Goal: Task Accomplishment & Management: Complete application form

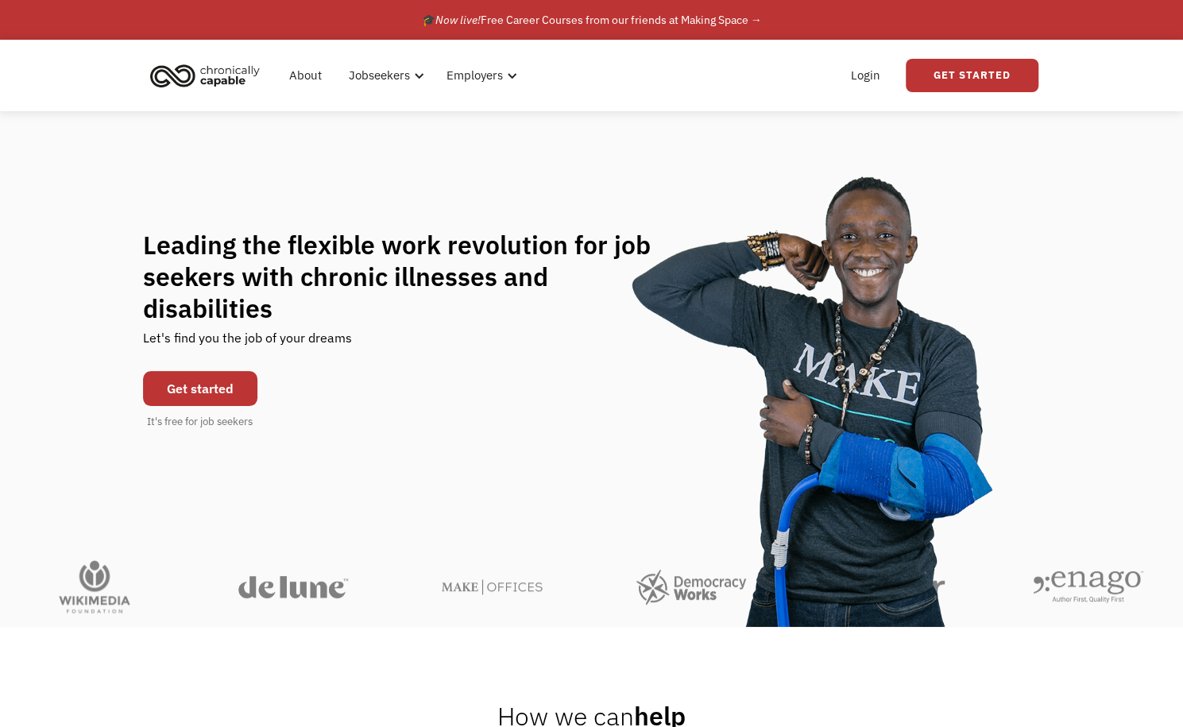
click at [227, 374] on link "Get started" at bounding box center [200, 388] width 114 height 35
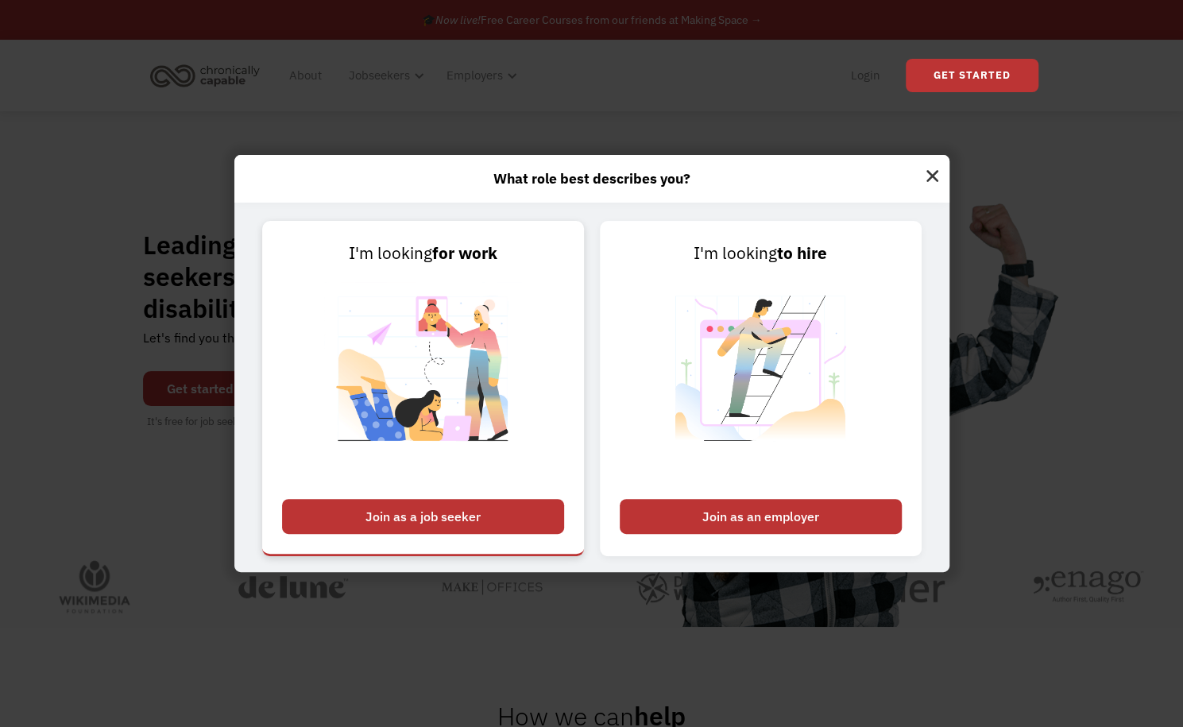
click at [478, 526] on div "Join as a job seeker" at bounding box center [423, 516] width 282 height 35
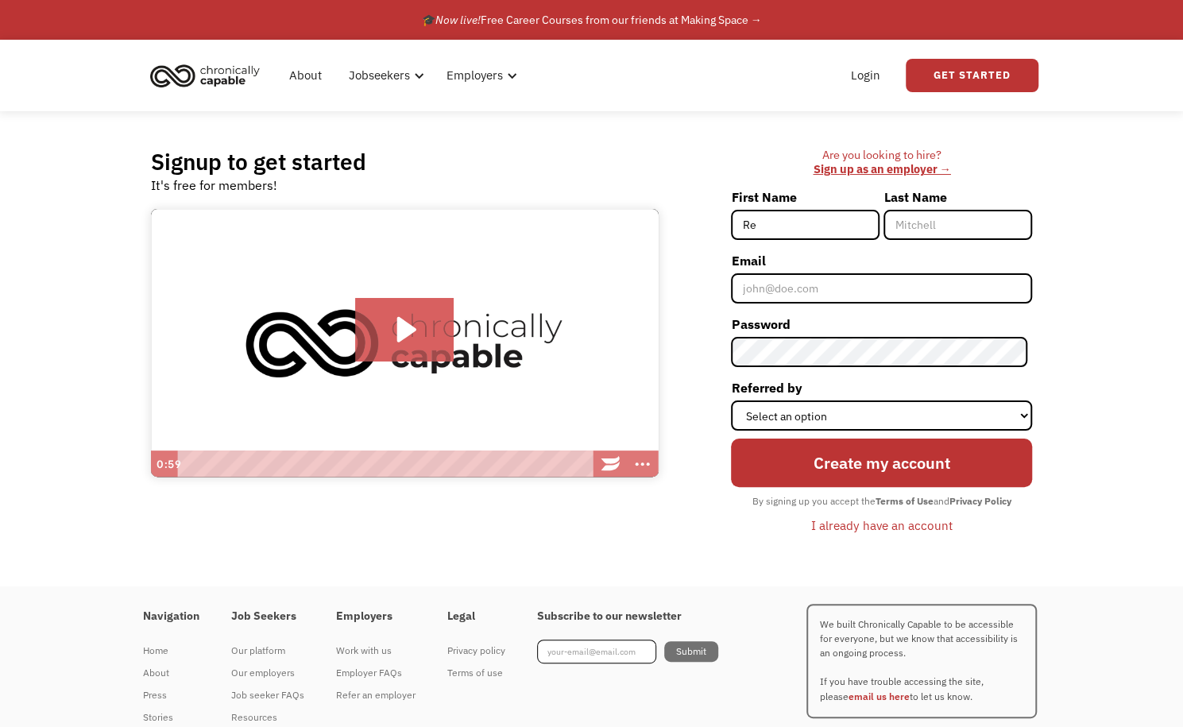
type input "R"
type input "Reese"
click at [970, 233] on input "Last Name" at bounding box center [958, 225] width 149 height 30
type input "Weeks"
click at [827, 284] on input "Email" at bounding box center [881, 288] width 301 height 30
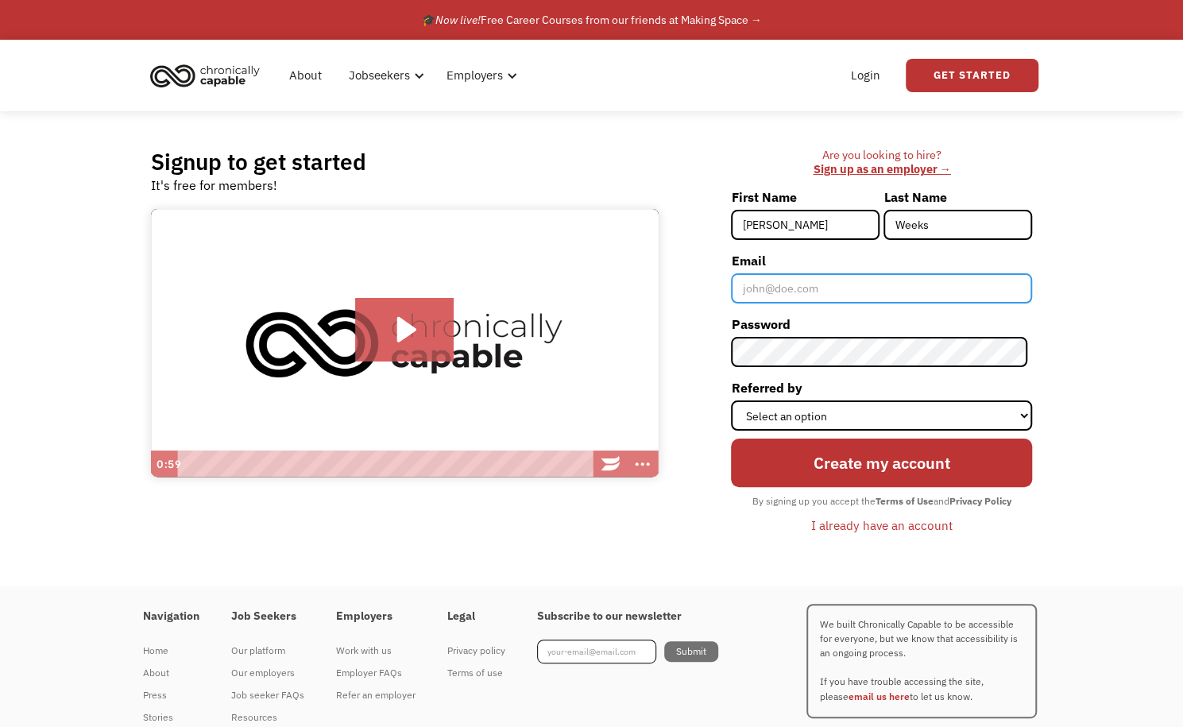
type input "[EMAIL_ADDRESS][DOMAIN_NAME]"
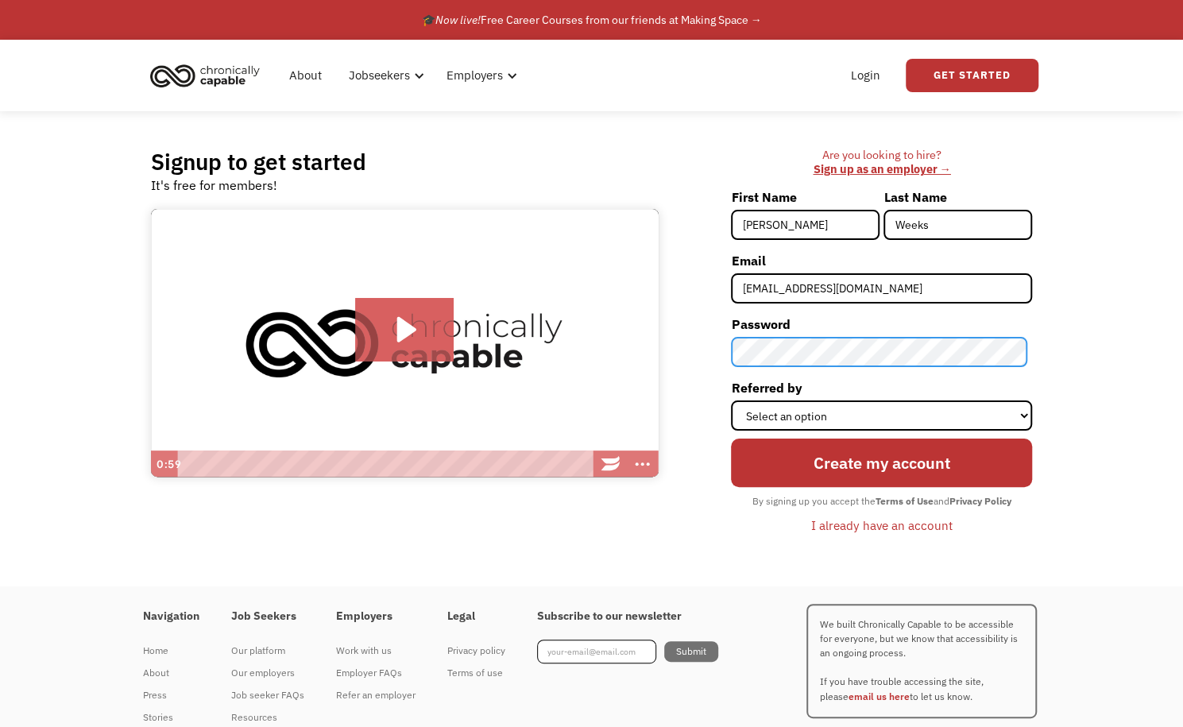
click at [696, 355] on div "Are you looking to hire? ‍ Sign up as an employer → First Name Reese Last Name …" at bounding box center [854, 349] width 358 height 403
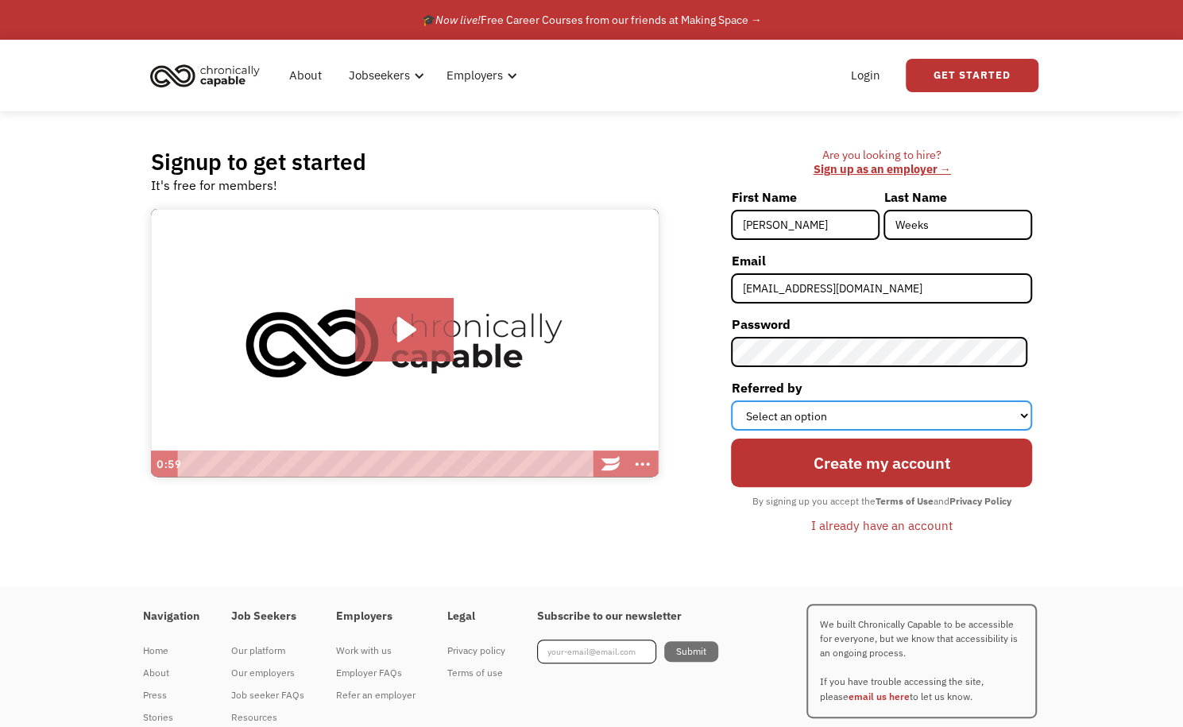
click at [848, 409] on select "Select an option Instagram Facebook Twitter Search Engine News Article Word of …" at bounding box center [881, 416] width 301 height 30
select select "Other"
click at [736, 401] on select "Select an option Instagram Facebook Twitter Search Engine News Article Word of …" at bounding box center [881, 416] width 301 height 30
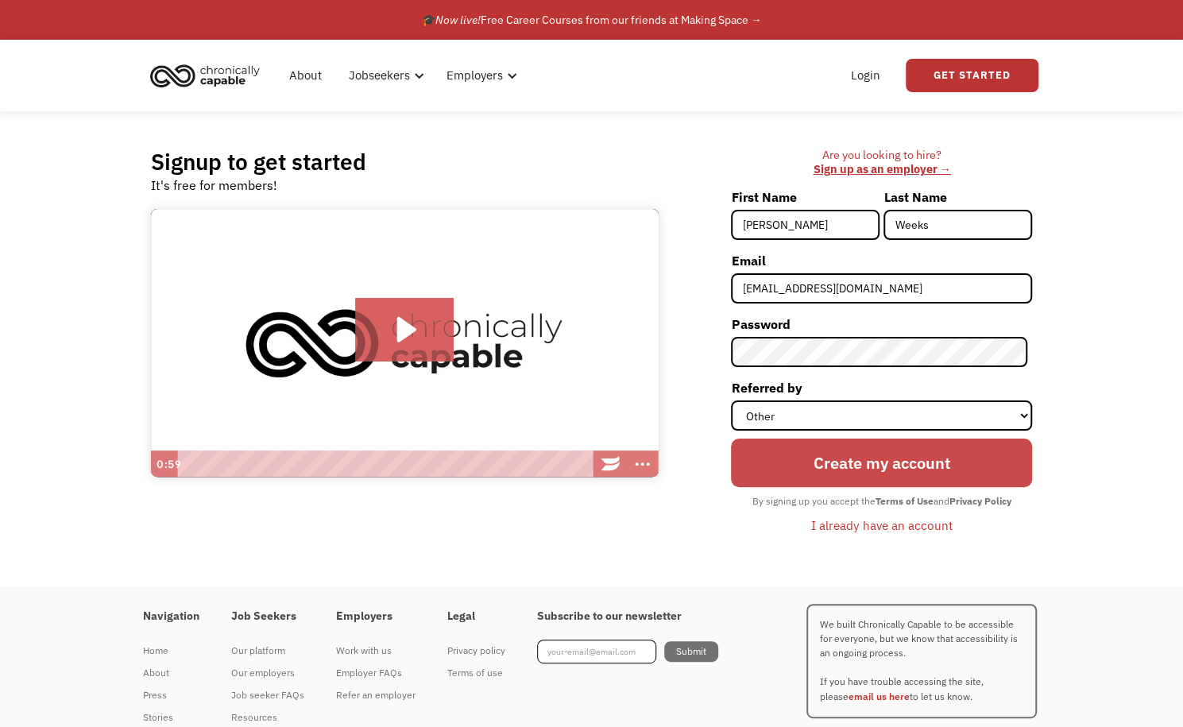
click at [827, 467] on input "Create my account" at bounding box center [881, 463] width 301 height 48
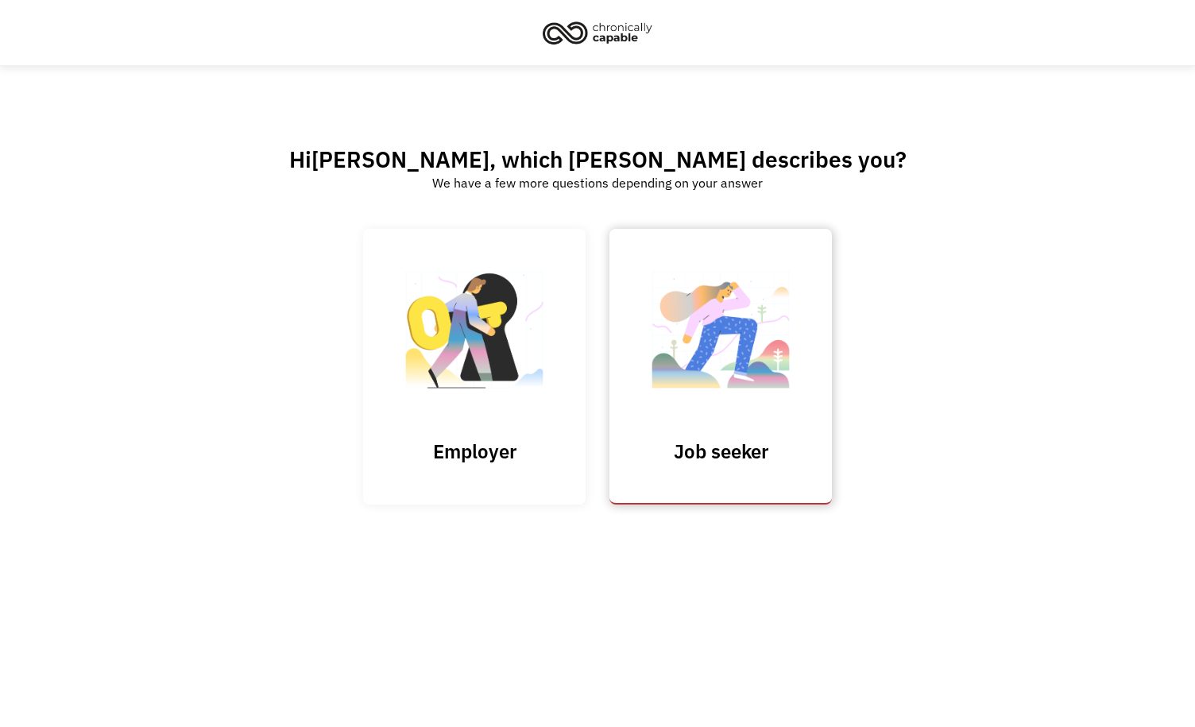
click at [695, 335] on img at bounding box center [720, 338] width 159 height 155
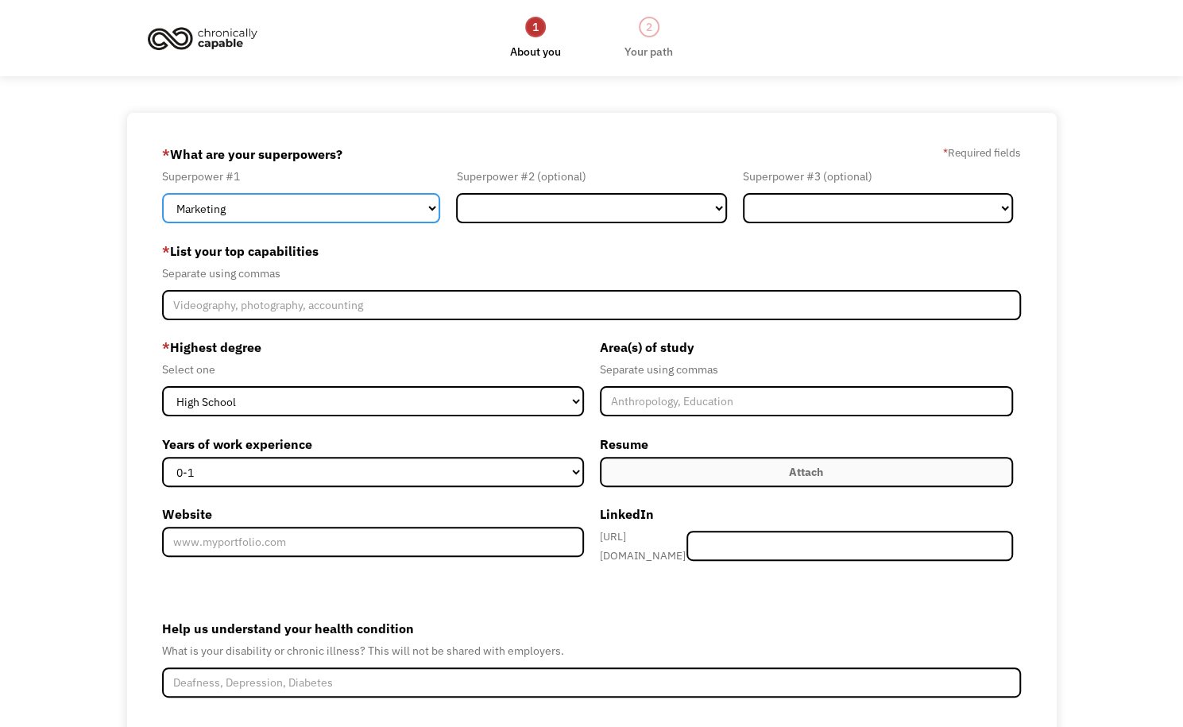
click at [360, 206] on select "Marketing Human Resources Finance Technology Operations Sales Industrial & Manu…" at bounding box center [301, 208] width 278 height 30
click at [408, 200] on select "Marketing Human Resources Finance Technology Operations Sales Industrial & Manu…" at bounding box center [301, 208] width 278 height 30
select select "Sales"
click at [162, 193] on select "Marketing Human Resources Finance Technology Operations Sales Industrial & Manu…" at bounding box center [301, 208] width 278 height 30
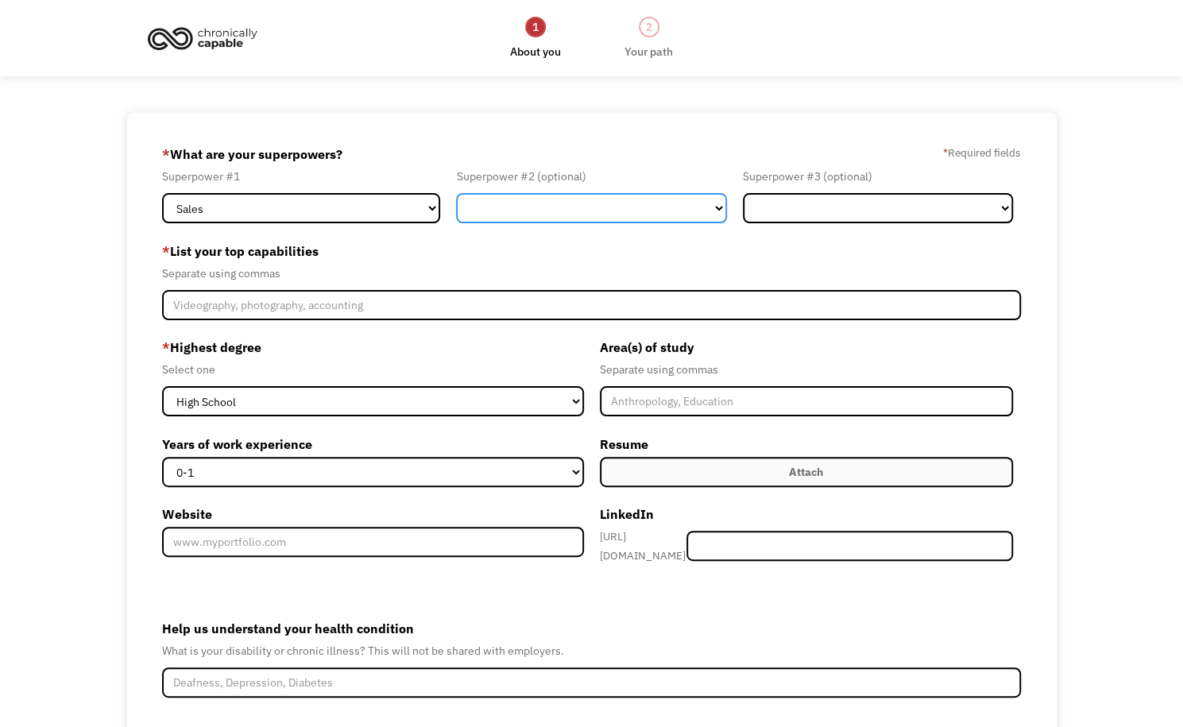
click at [575, 215] on select "Marketing Human Resources Finance Technology Operations Sales Industrial & Manu…" at bounding box center [591, 208] width 270 height 30
select select "Design"
click at [456, 193] on select "Marketing Human Resources Finance Technology Operations Sales Industrial & Manu…" at bounding box center [591, 208] width 270 height 30
click at [537, 265] on div "Separate using commas" at bounding box center [591, 273] width 859 height 19
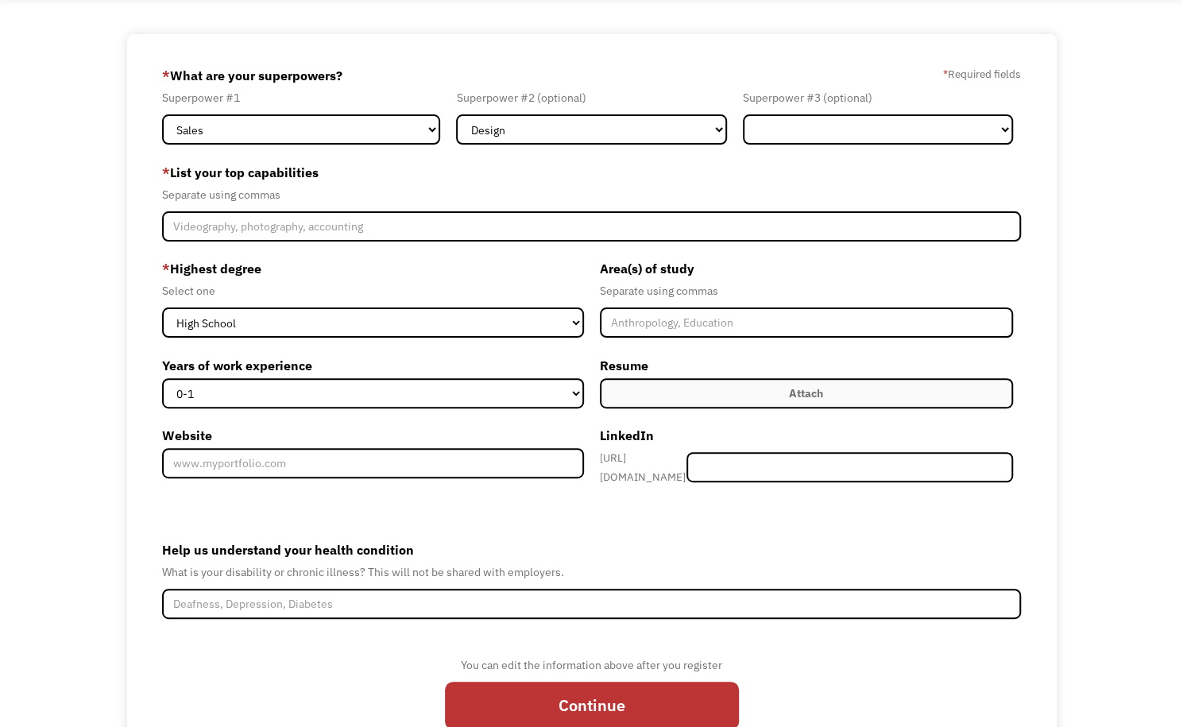
scroll to position [99, 0]
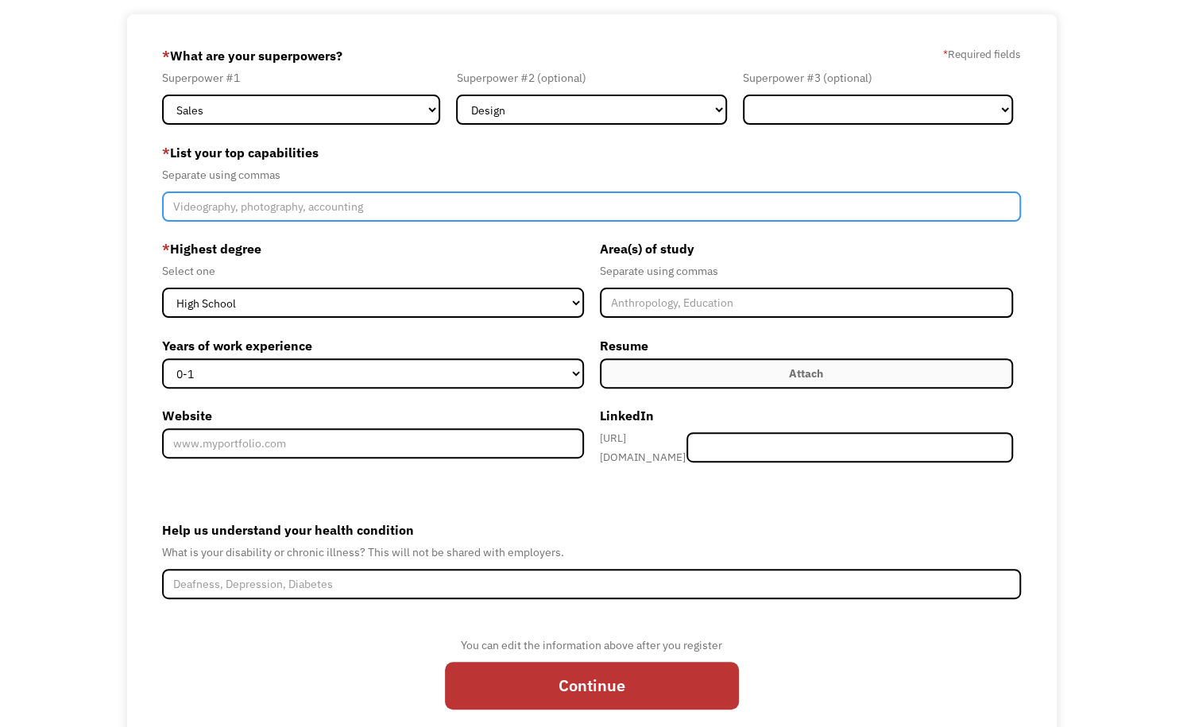
click at [420, 212] on input "Member-Create-Step1" at bounding box center [591, 207] width 859 height 30
type input "Graphic Design, Sales"
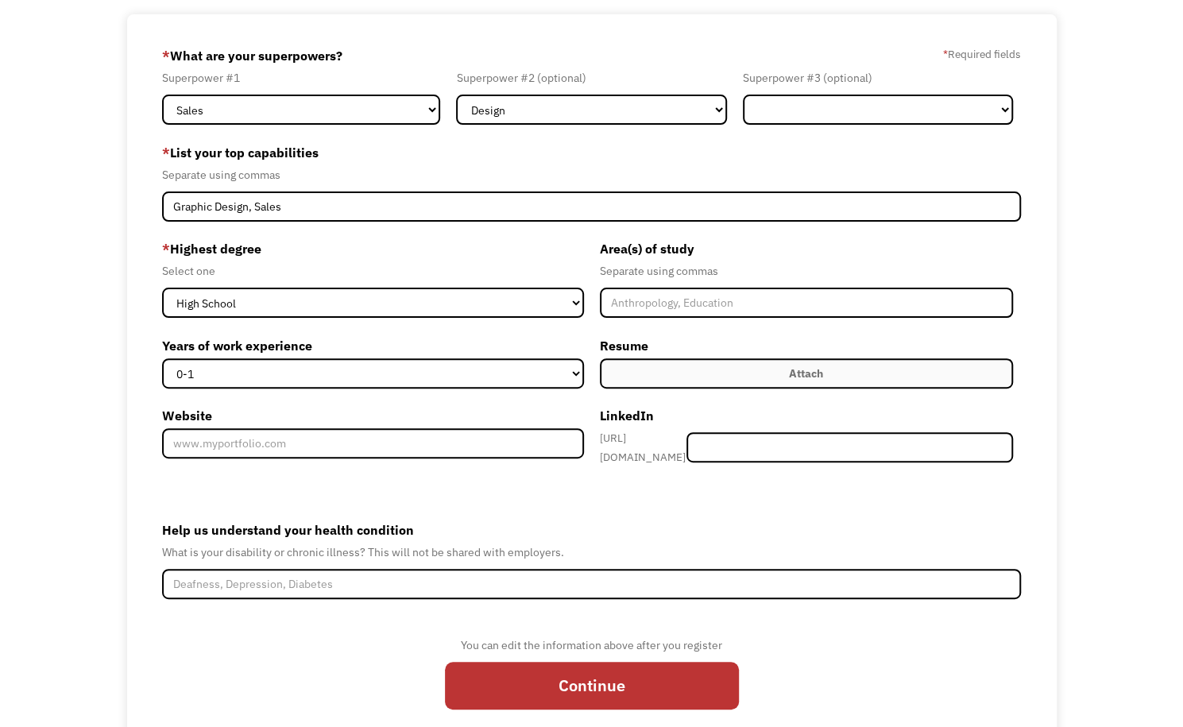
click at [370, 252] on label "* Highest degree" at bounding box center [372, 248] width 421 height 25
click at [296, 302] on select "High School Associates Bachelors Master's PhD" at bounding box center [372, 303] width 421 height 30
click at [347, 270] on div "Select one" at bounding box center [372, 270] width 421 height 19
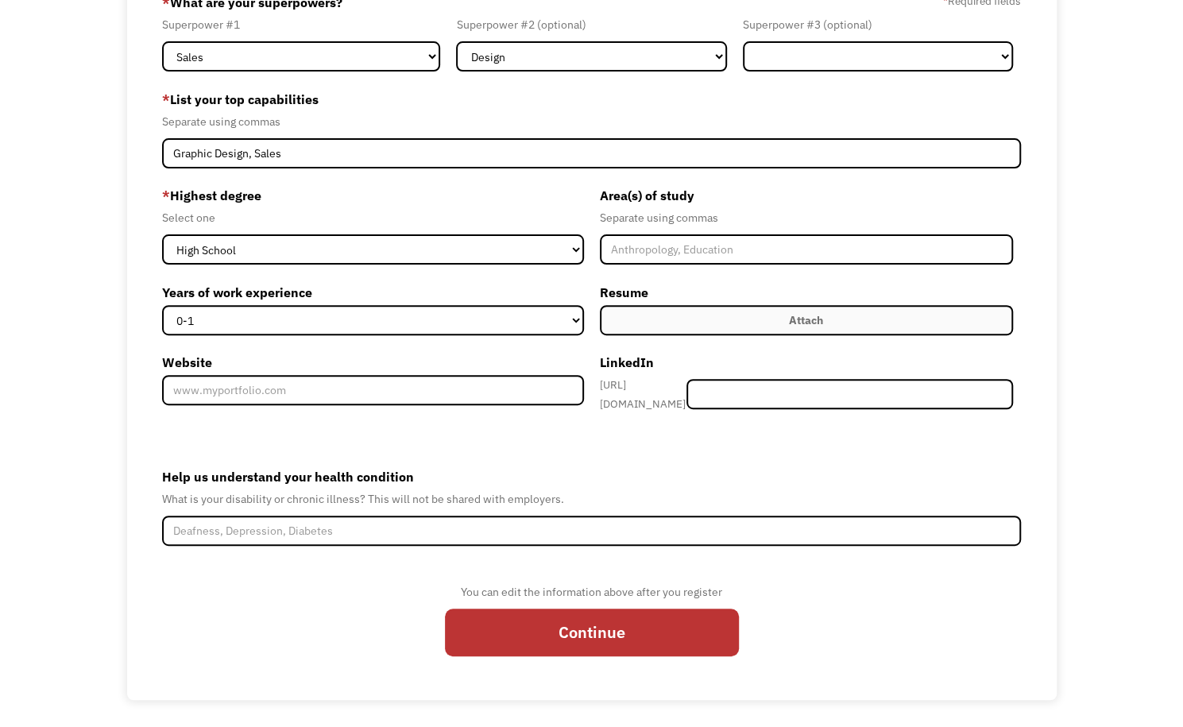
scroll to position [153, 0]
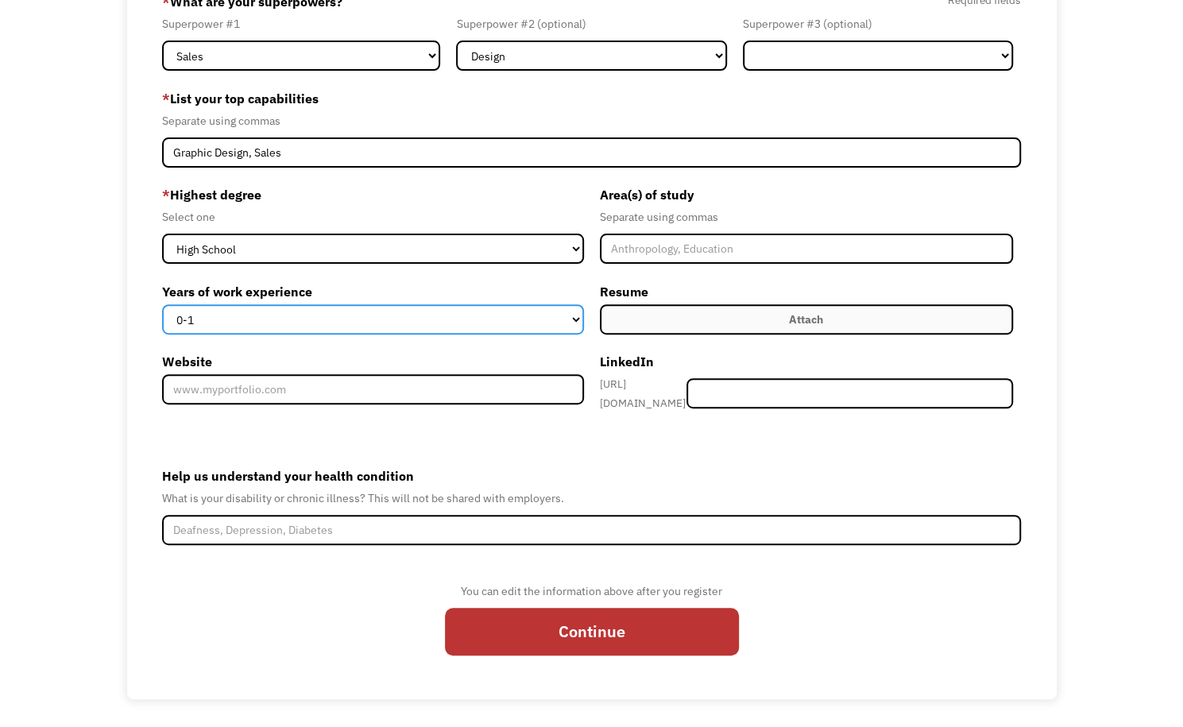
click at [399, 322] on select "0-1 2-4 5-10 11-15 15+" at bounding box center [372, 319] width 421 height 30
select select "2-4"
click at [162, 304] on select "0-1 2-4 5-10 11-15 15+" at bounding box center [372, 319] width 421 height 30
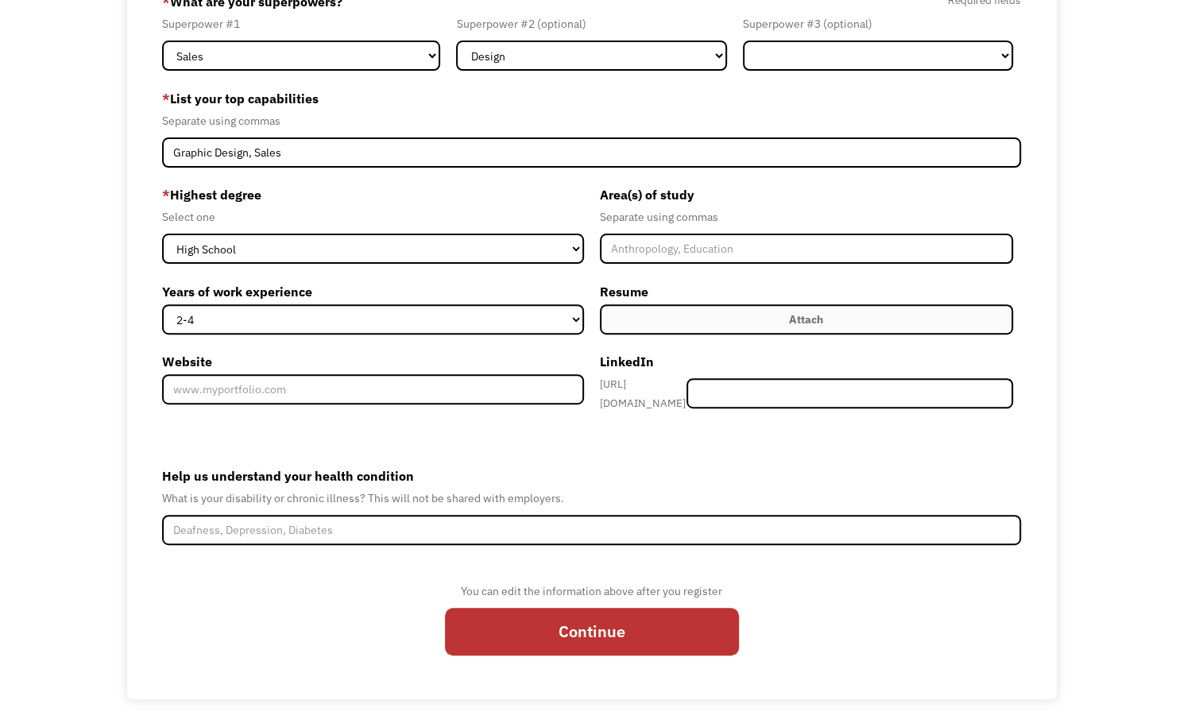
click at [499, 275] on div "* Highest degree Select one High School Associates Bachelors Master's PhD Years…" at bounding box center [376, 300] width 429 height 237
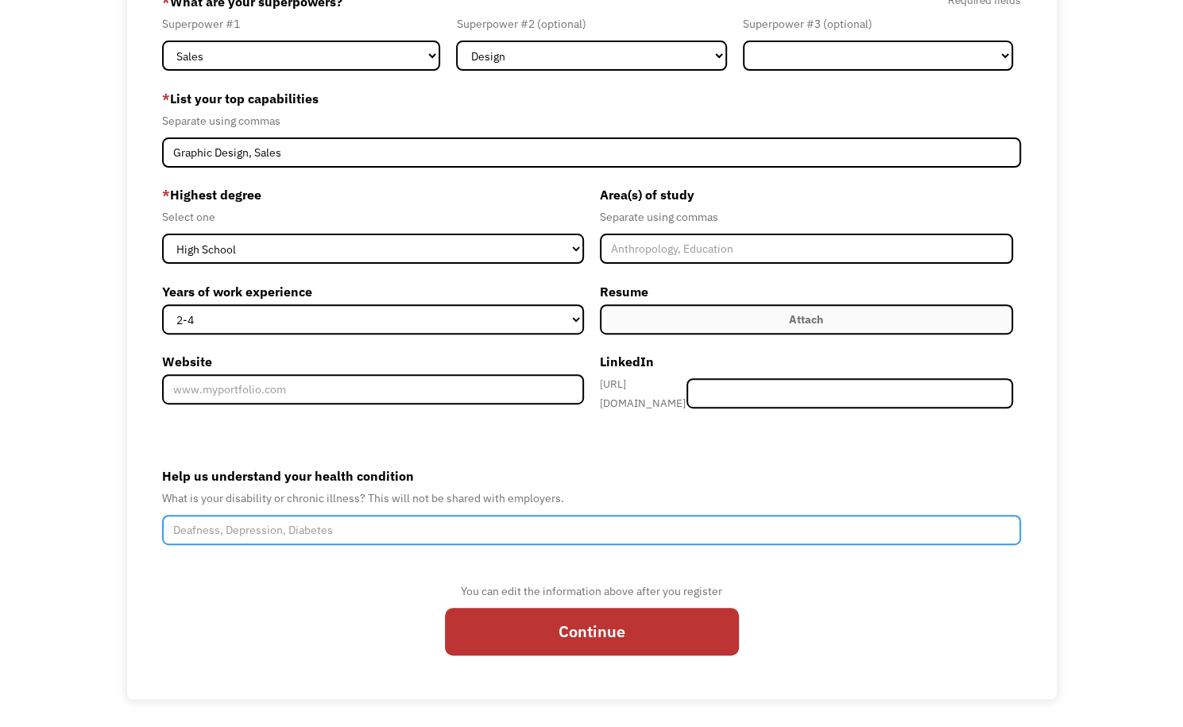
click at [411, 525] on input "Help us understand your health condition" at bounding box center [591, 530] width 859 height 30
type input "I have POTS"
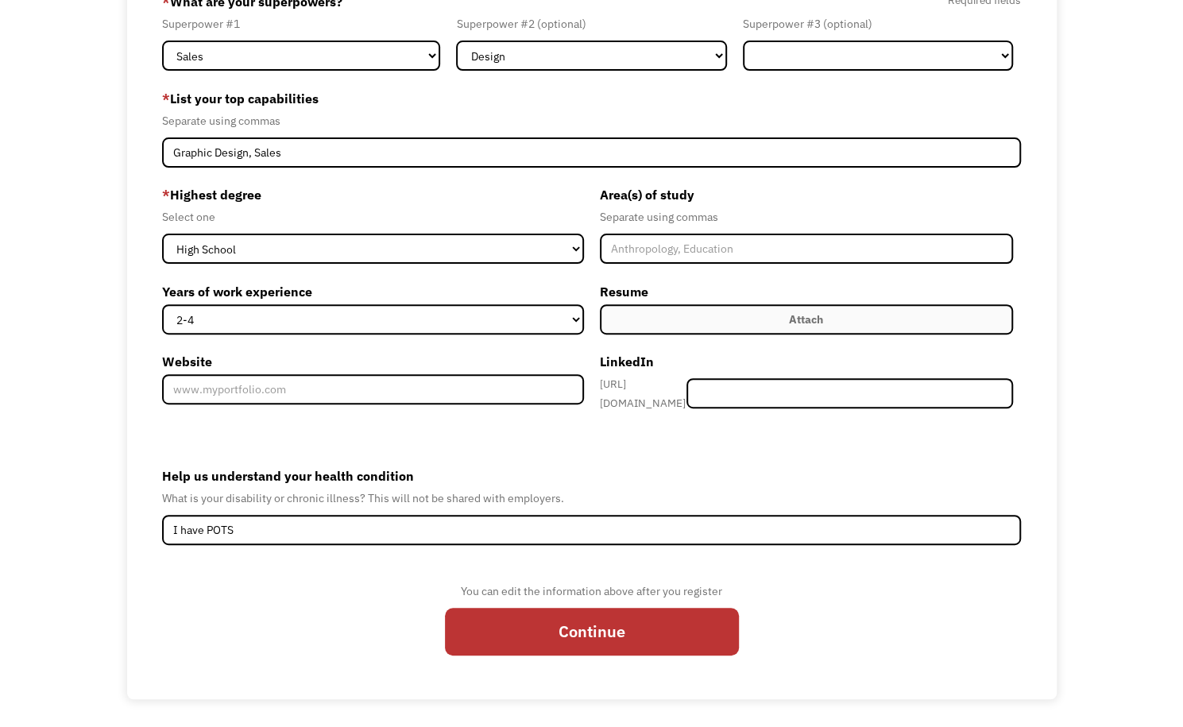
click at [500, 463] on label "Help us understand your health condition" at bounding box center [591, 475] width 859 height 25
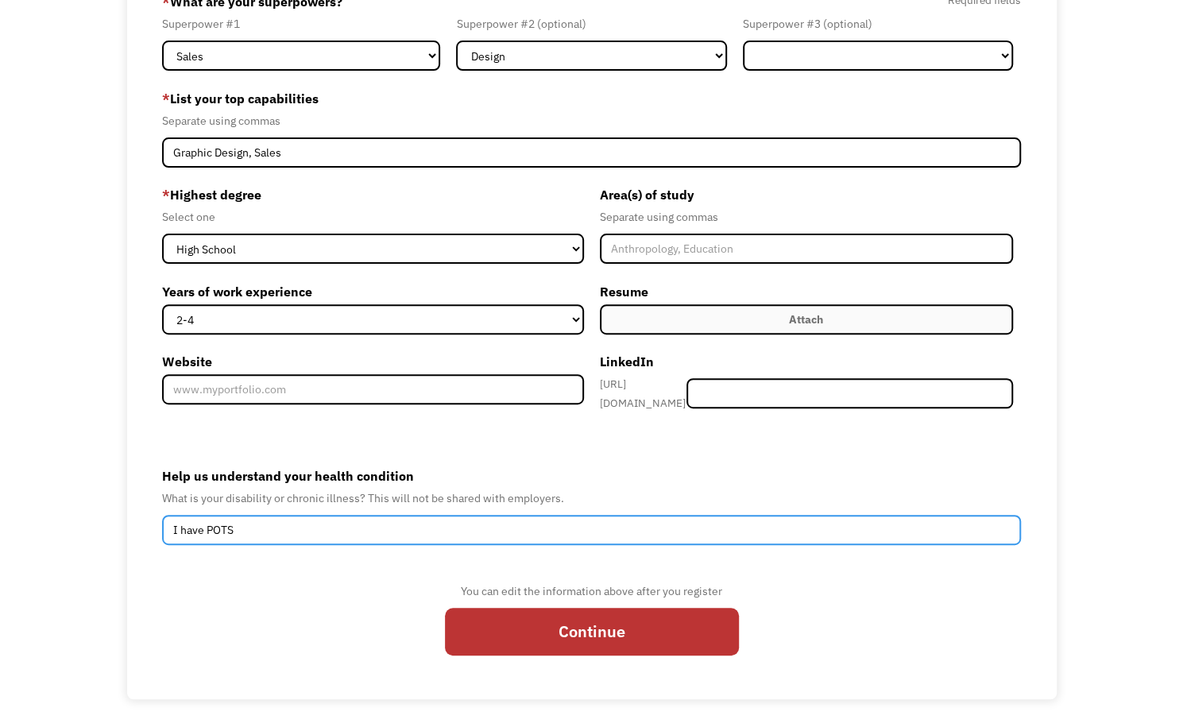
click at [500, 515] on input "I have POTS" at bounding box center [591, 530] width 859 height 30
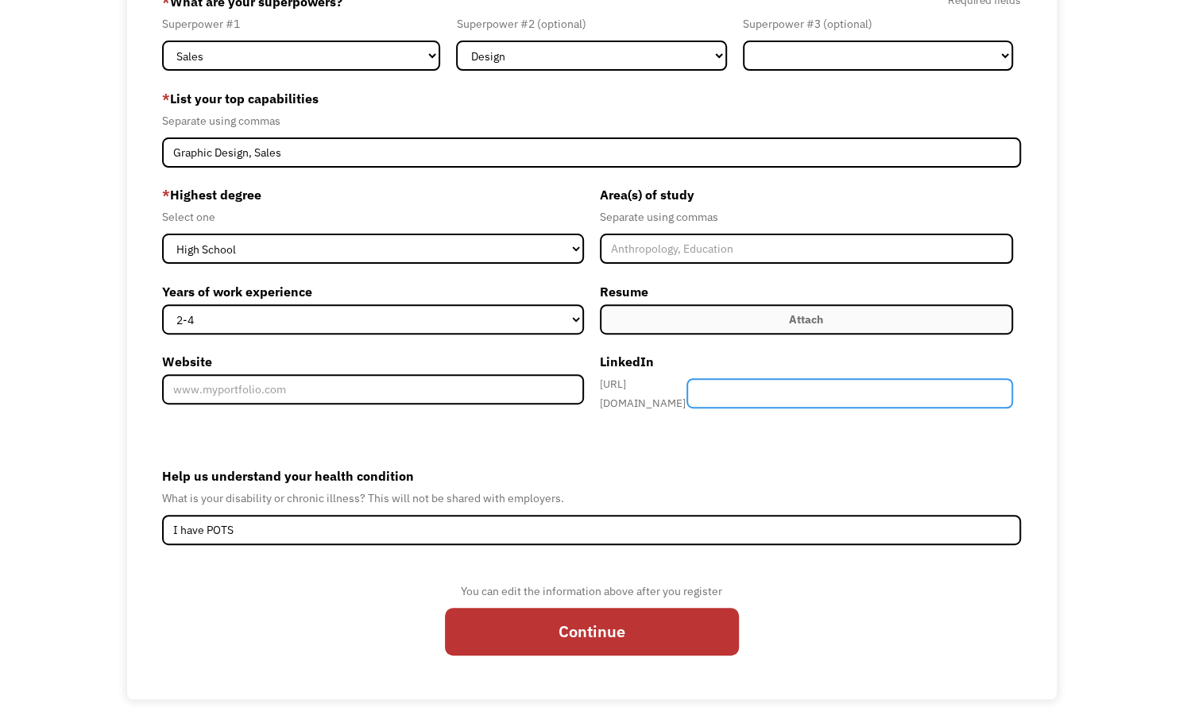
click at [792, 384] on input "Member-Create-Step1" at bounding box center [850, 393] width 327 height 30
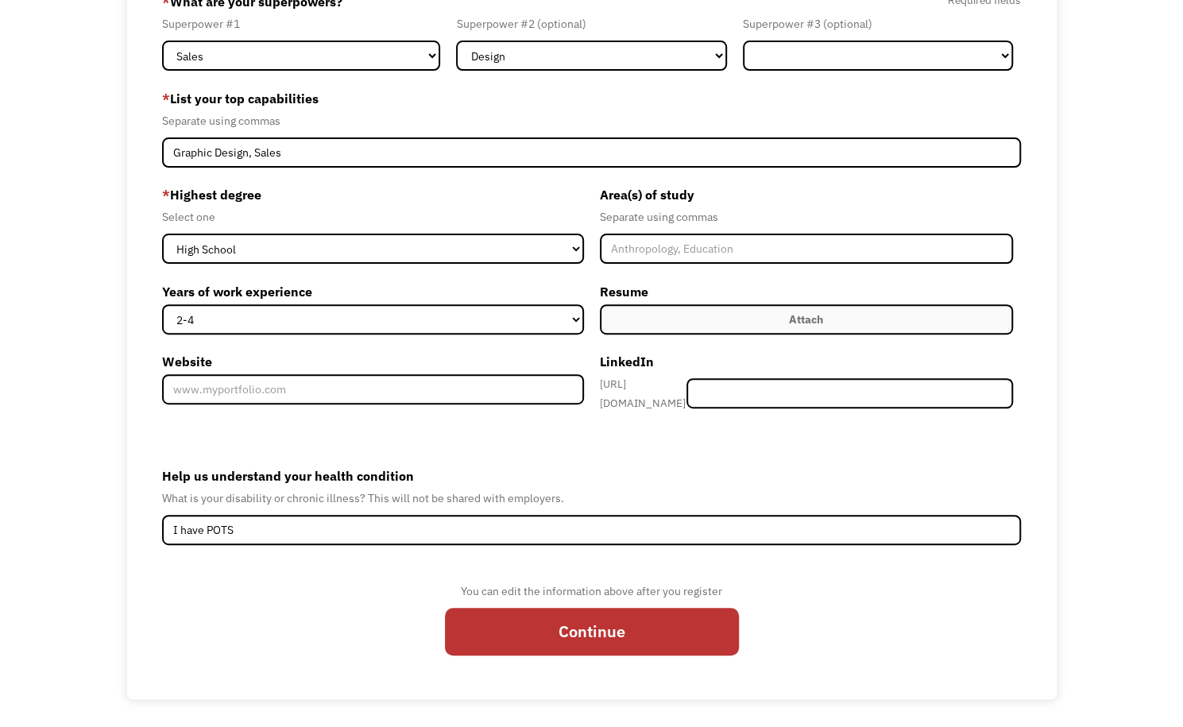
click at [680, 443] on form "68b9de5edfc3ce8488856da5 laurenoweeks@gmail.com Reese Weeks Other * What are yo…" at bounding box center [591, 330] width 859 height 682
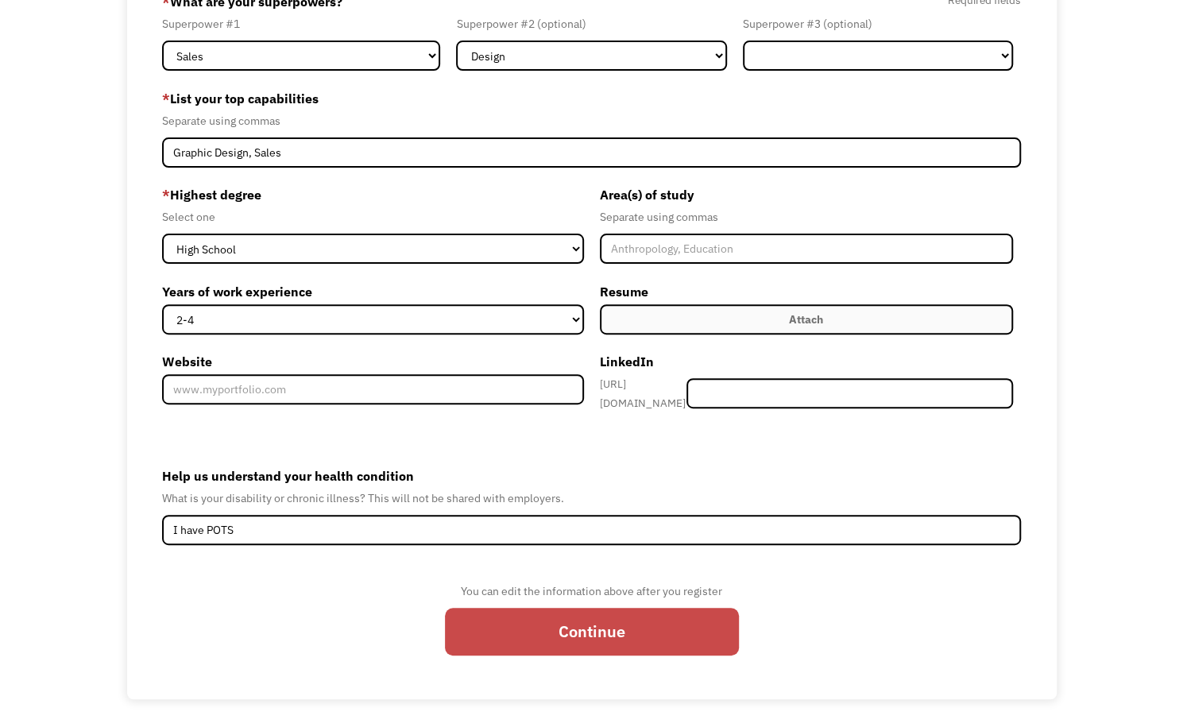
click at [634, 627] on input "Continue" at bounding box center [592, 632] width 294 height 48
type input "Please wait..."
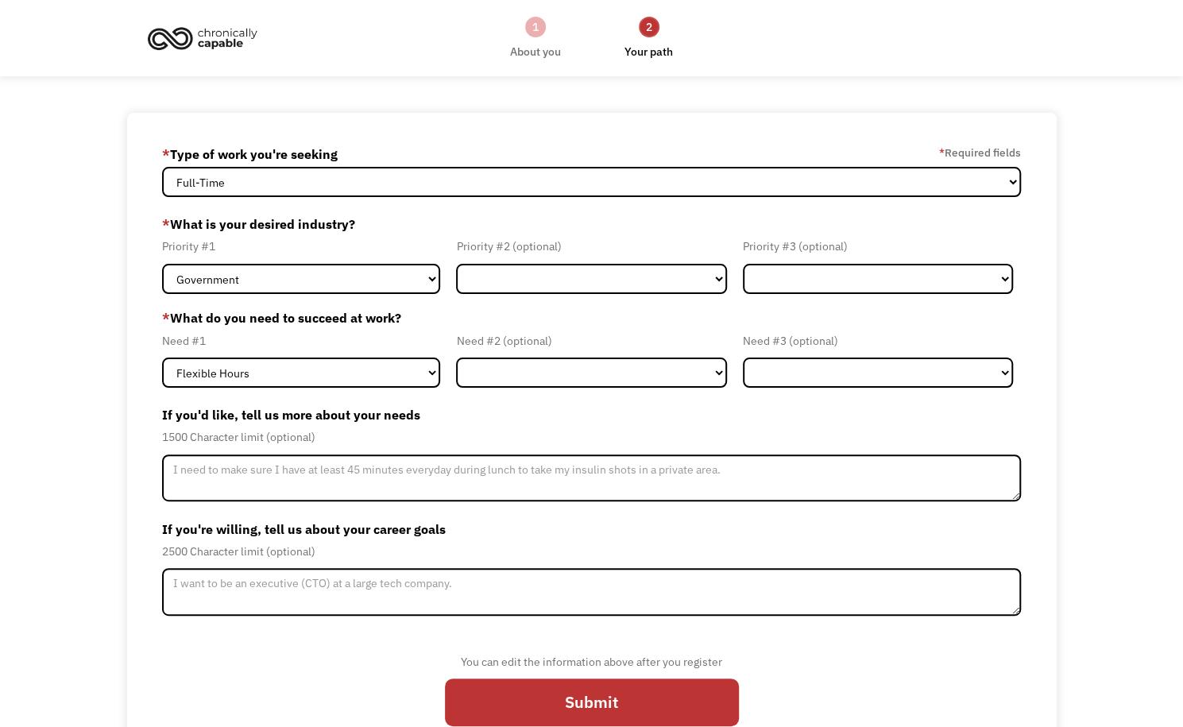
scroll to position [43, 0]
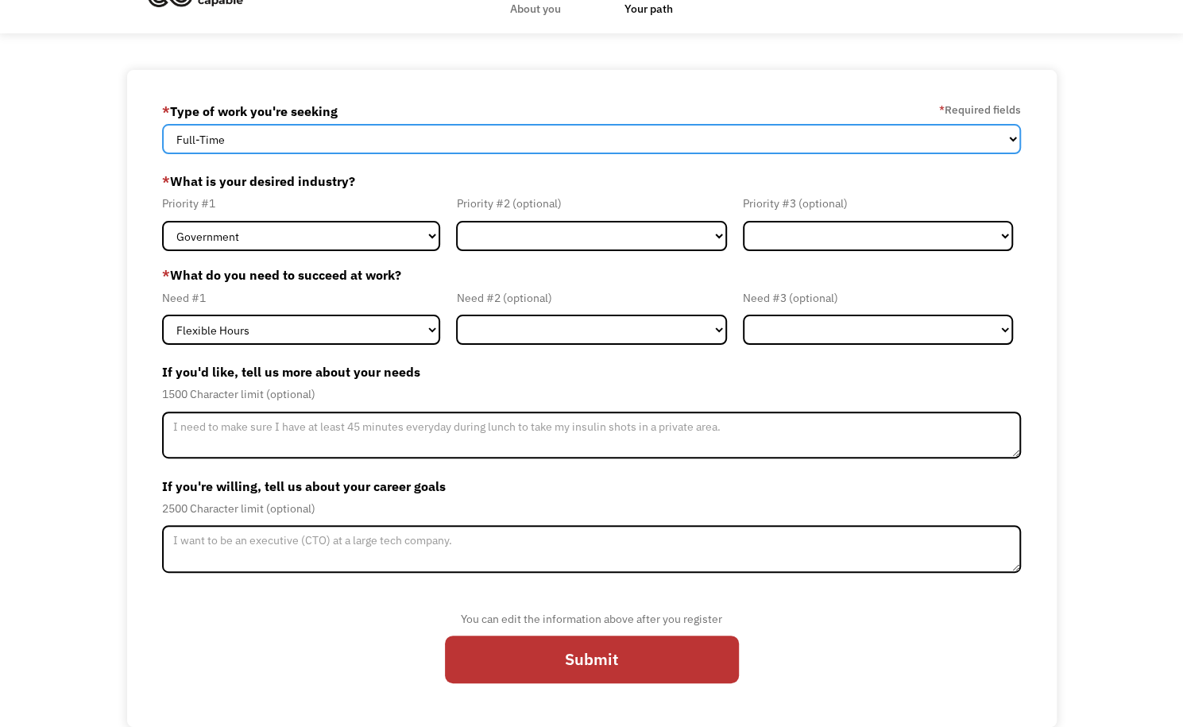
click at [338, 138] on select "Full-Time Part-Time Both Full-Time and Part-Time" at bounding box center [591, 139] width 859 height 30
select select "part-time"
click at [162, 124] on select "Full-Time Part-Time Both Full-Time and Part-Time" at bounding box center [591, 139] width 859 height 30
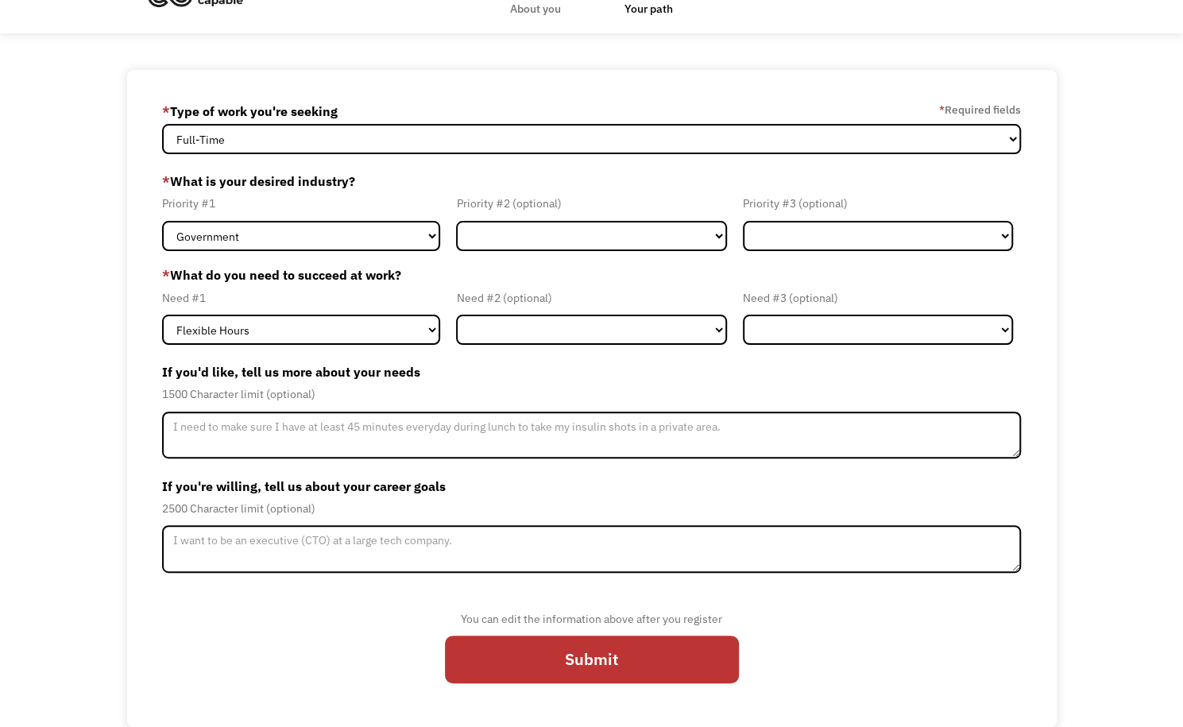
click at [330, 177] on label "* What is your desired industry?" at bounding box center [591, 180] width 859 height 25
click at [327, 231] on select "Government Finance & Insurance Health & Social Care Tech & Engineering Creative…" at bounding box center [301, 236] width 278 height 30
select select "Administrative"
click at [162, 221] on select "Government Finance & Insurance Health & Social Care Tech & Engineering Creative…" at bounding box center [301, 236] width 278 height 30
click at [486, 230] on select "Government Finance & Insurance Health & Social Care Tech & Engineering Creative…" at bounding box center [591, 236] width 270 height 30
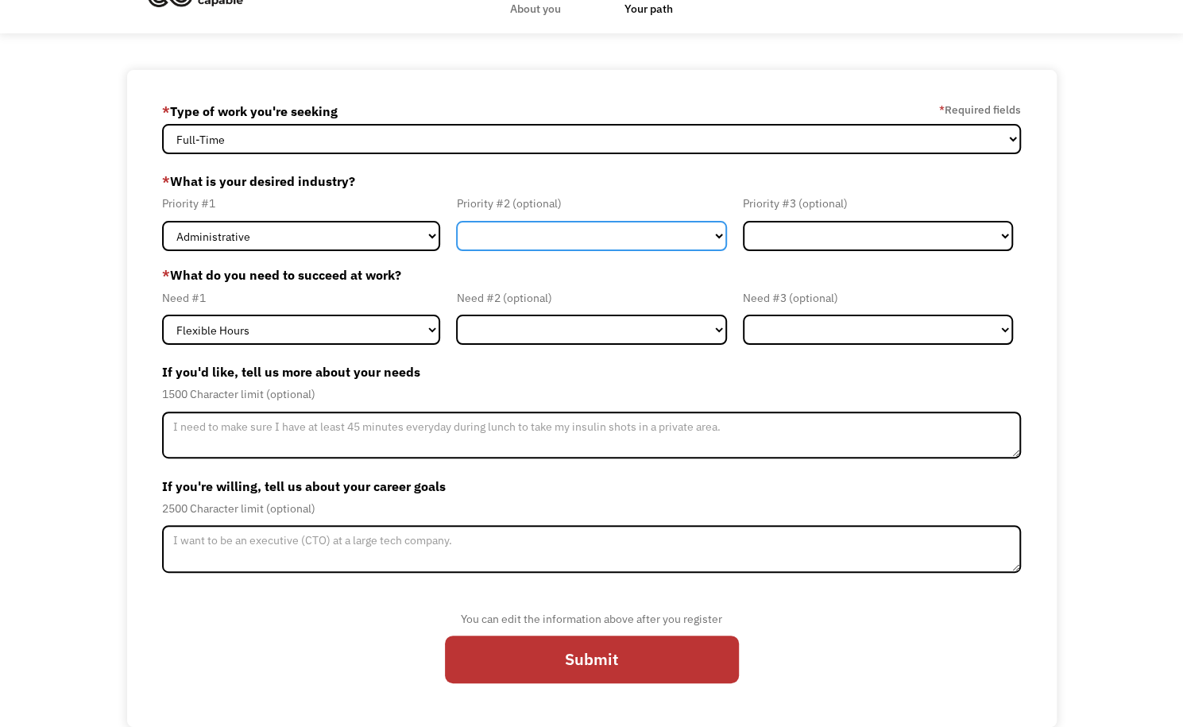
select select "Tech & Engineering"
click at [456, 221] on select "Government Finance & Insurance Health & Social Care Tech & Engineering Creative…" at bounding box center [591, 236] width 270 height 30
click at [738, 241] on div "Priority #3 (optional) Government Finance & Insurance Health & Social Care Tech…" at bounding box center [878, 222] width 286 height 56
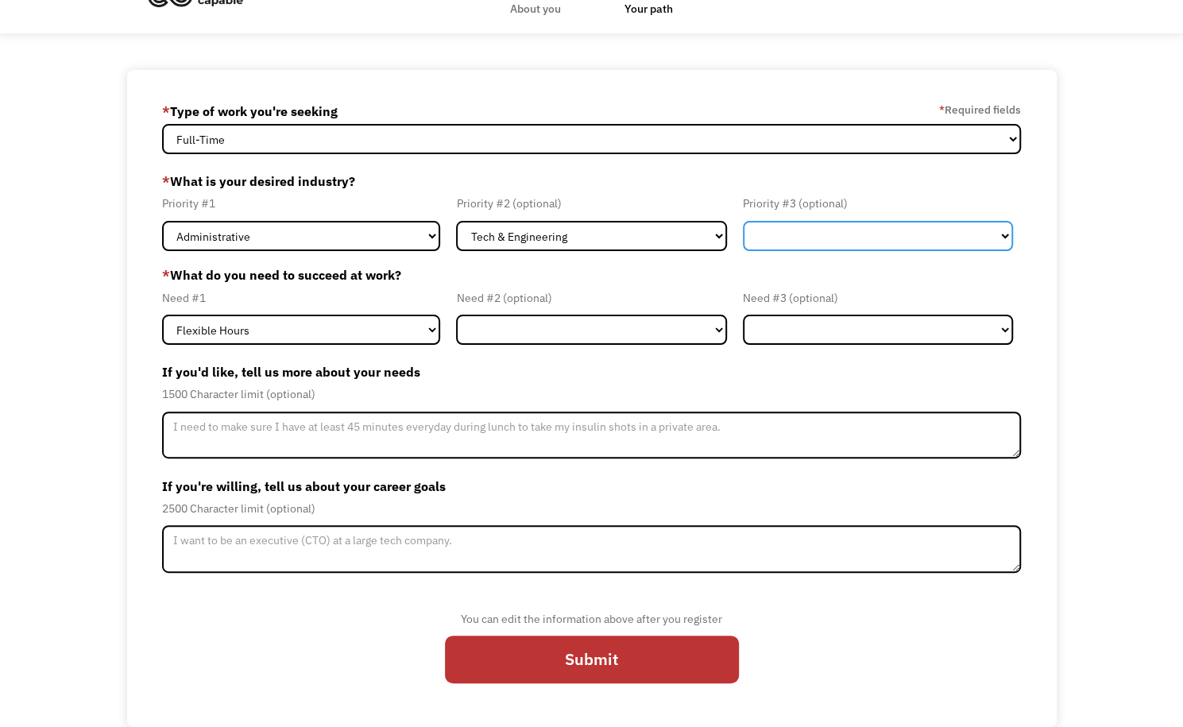
click at [763, 238] on select "Government Finance & Insurance Health & Social Care Tech & Engineering Creative…" at bounding box center [878, 236] width 270 height 30
select select "Creative & Design"
click at [743, 221] on select "Government Finance & Insurance Health & Social Care Tech & Engineering Creative…" at bounding box center [878, 236] width 270 height 30
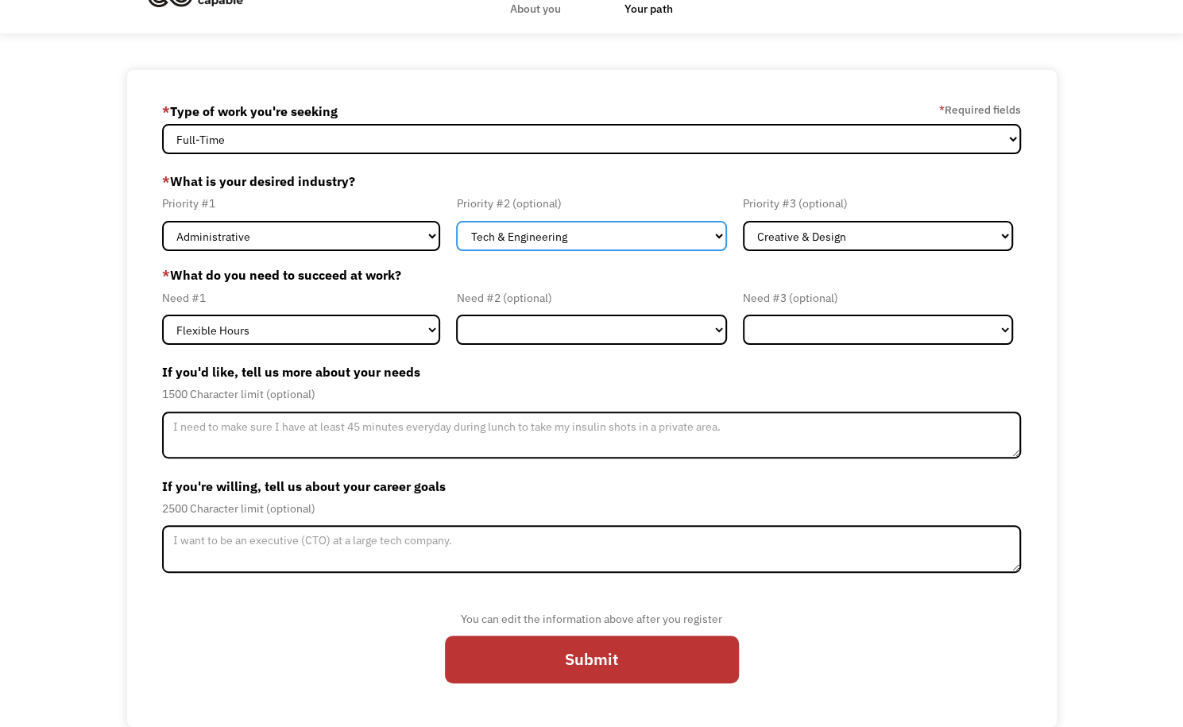
click at [630, 231] on select "Government Finance & Insurance Health & Social Care Tech & Engineering Creative…" at bounding box center [591, 236] width 270 height 30
select select "Creative & Design"
click at [456, 221] on select "Government Finance & Insurance Health & Social Care Tech & Engineering Creative…" at bounding box center [591, 236] width 270 height 30
click at [808, 208] on div "Priority #3 (optional)" at bounding box center [878, 203] width 270 height 19
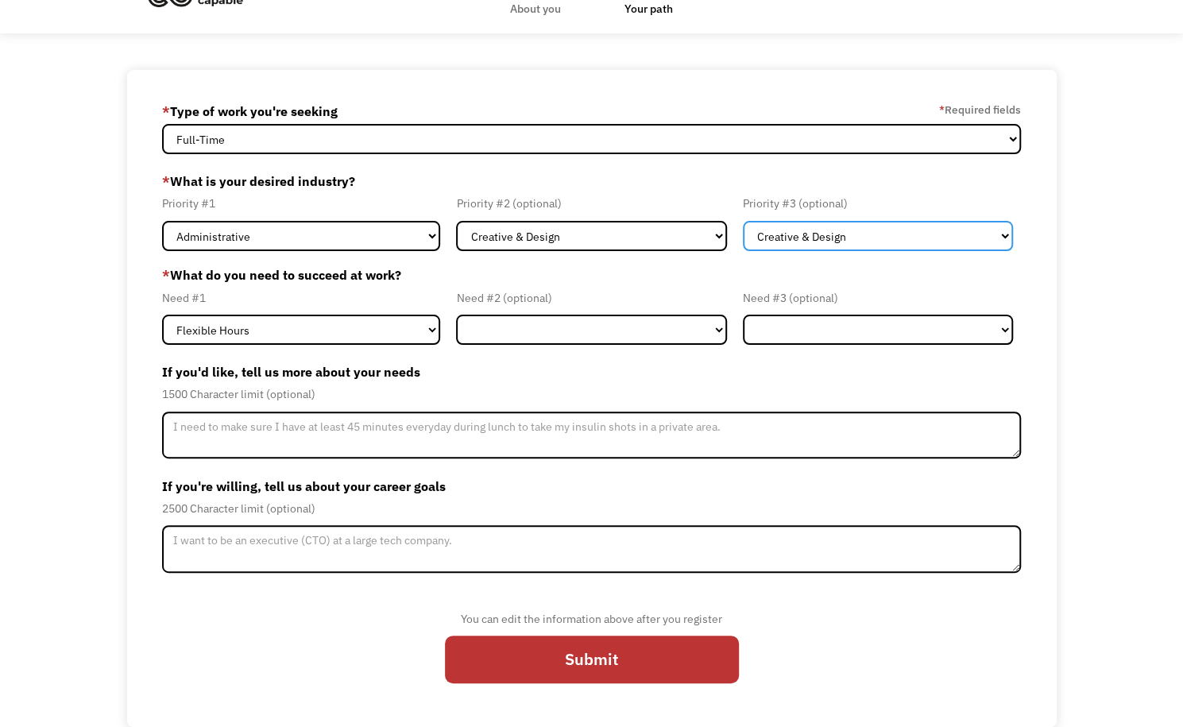
click at [798, 231] on select "Government Finance & Insurance Health & Social Care Tech & Engineering Creative…" at bounding box center [878, 236] width 270 height 30
select select "Other"
click at [743, 221] on select "Government Finance & Insurance Health & Social Care Tech & Engineering Creative…" at bounding box center [878, 236] width 270 height 30
click at [386, 279] on label "* What do you need to succeed at work?" at bounding box center [591, 274] width 859 height 19
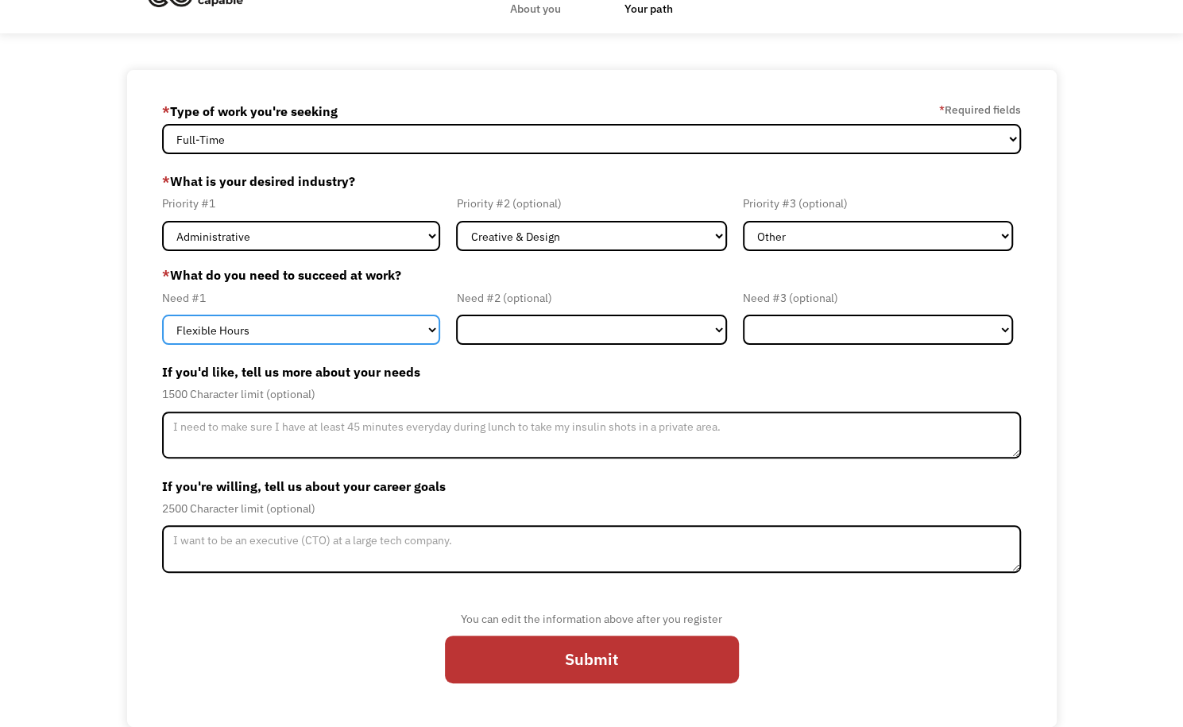
click at [358, 325] on select "Flexible Hours Remote Work Service Animal On-site Accommodations Visual Support…" at bounding box center [301, 330] width 278 height 30
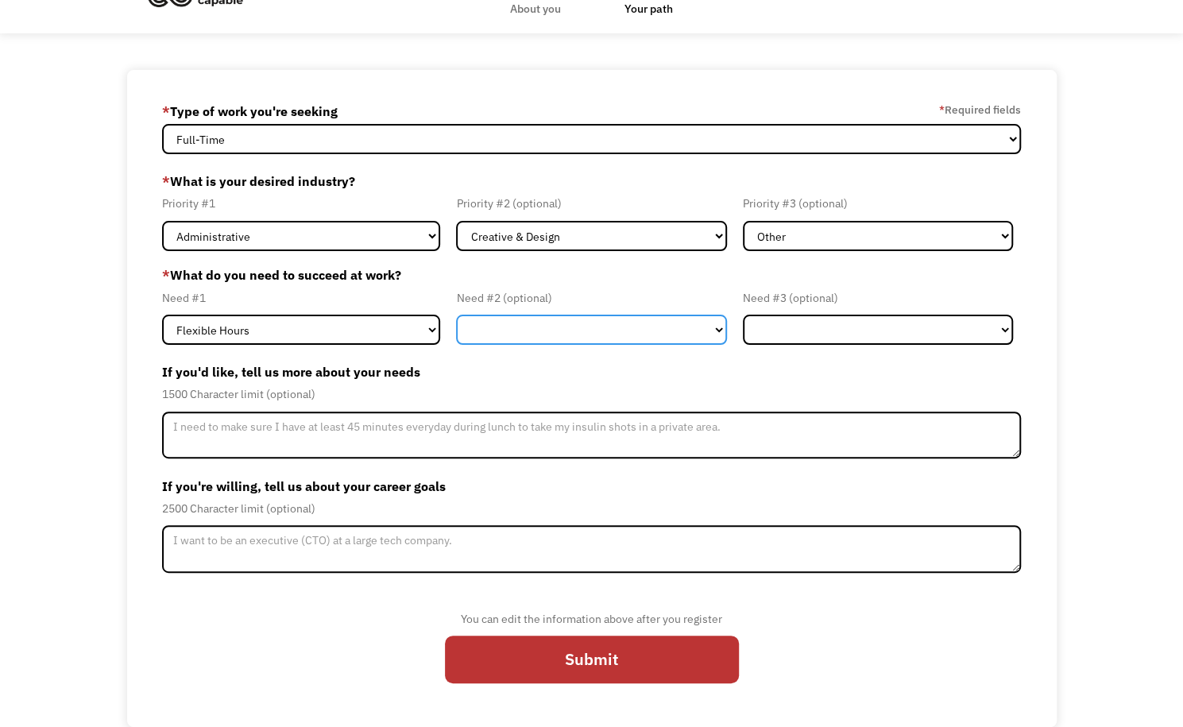
click at [568, 333] on select "Flexible Hours Remote Work Service Animal On-site Accommodations Visual Support…" at bounding box center [591, 330] width 270 height 30
select select "Remote Work"
click at [456, 315] on select "Flexible Hours Remote Work Service Animal On-site Accommodations Visual Support…" at bounding box center [591, 330] width 270 height 30
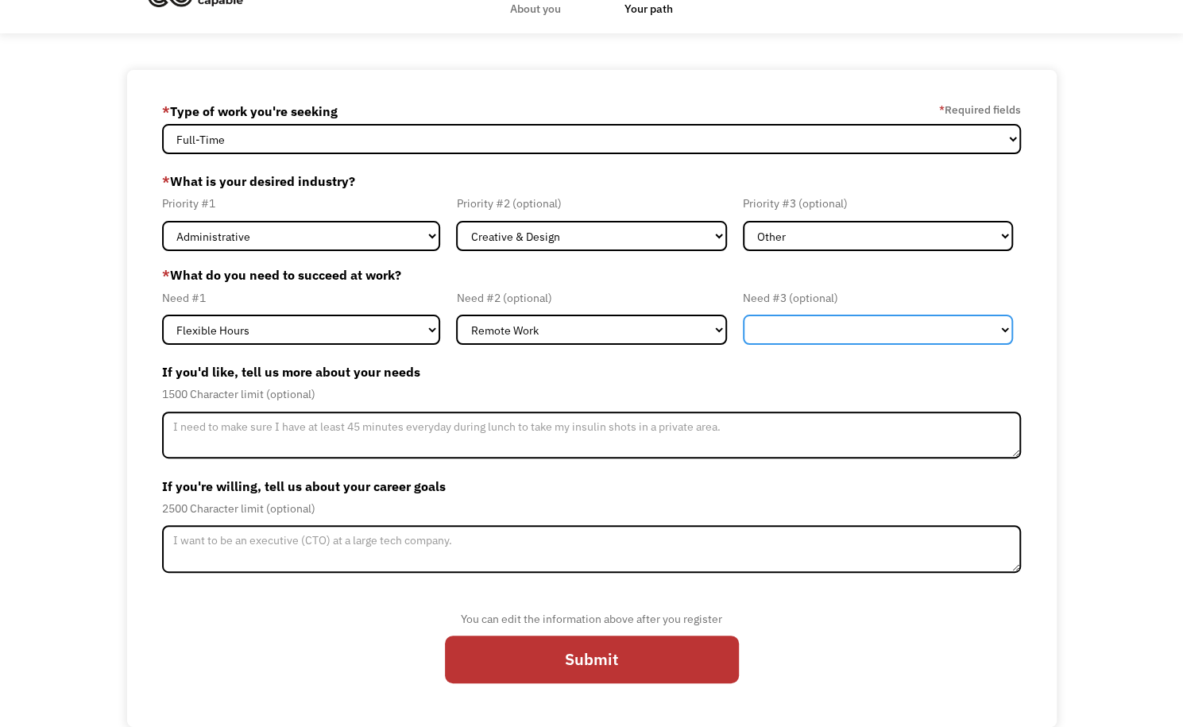
click at [787, 322] on select "Flexible Hours Remote Work Service Animal On-site Accommodations Visual Support…" at bounding box center [878, 330] width 270 height 30
click at [648, 397] on div "1500 Character limit (optional)" at bounding box center [591, 394] width 859 height 19
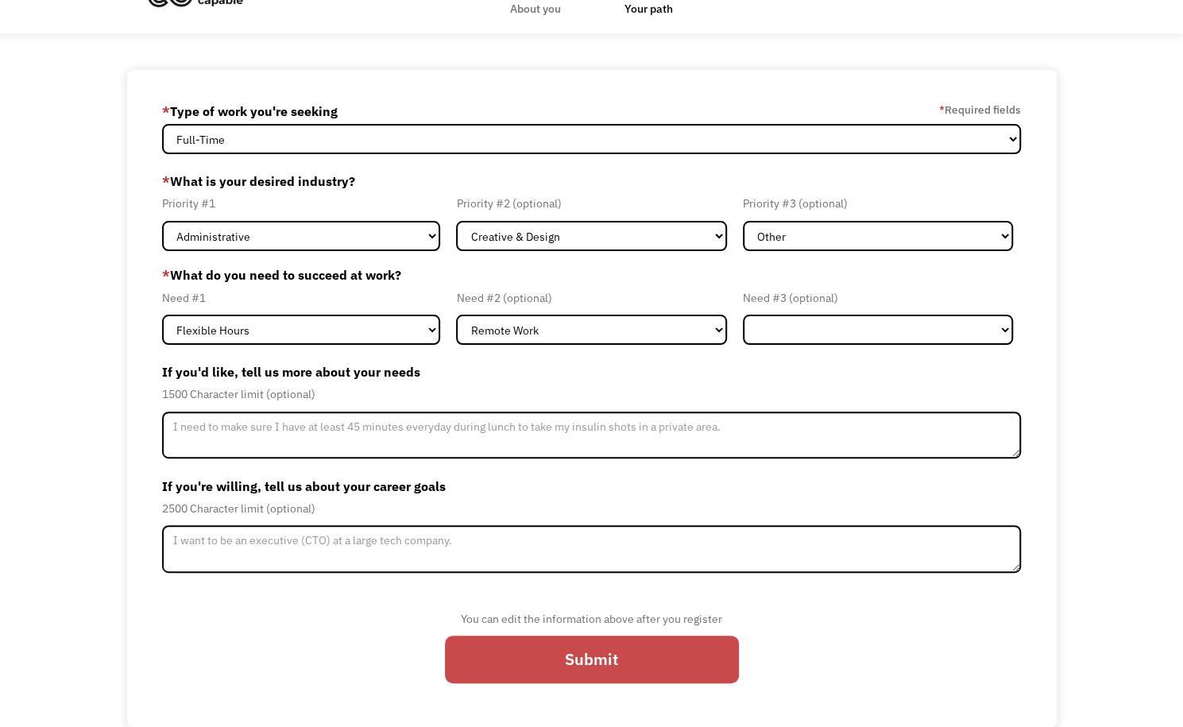
click at [623, 657] on input "Submit" at bounding box center [592, 660] width 294 height 48
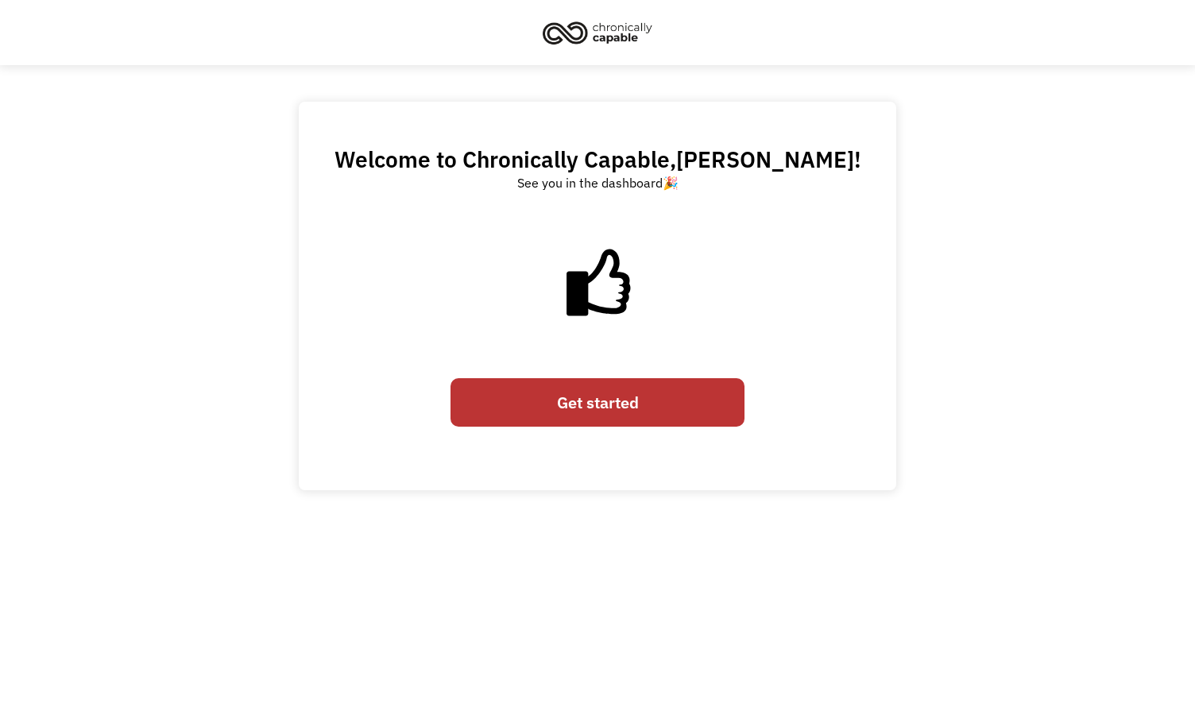
click at [553, 378] on link "Get started" at bounding box center [598, 402] width 294 height 48
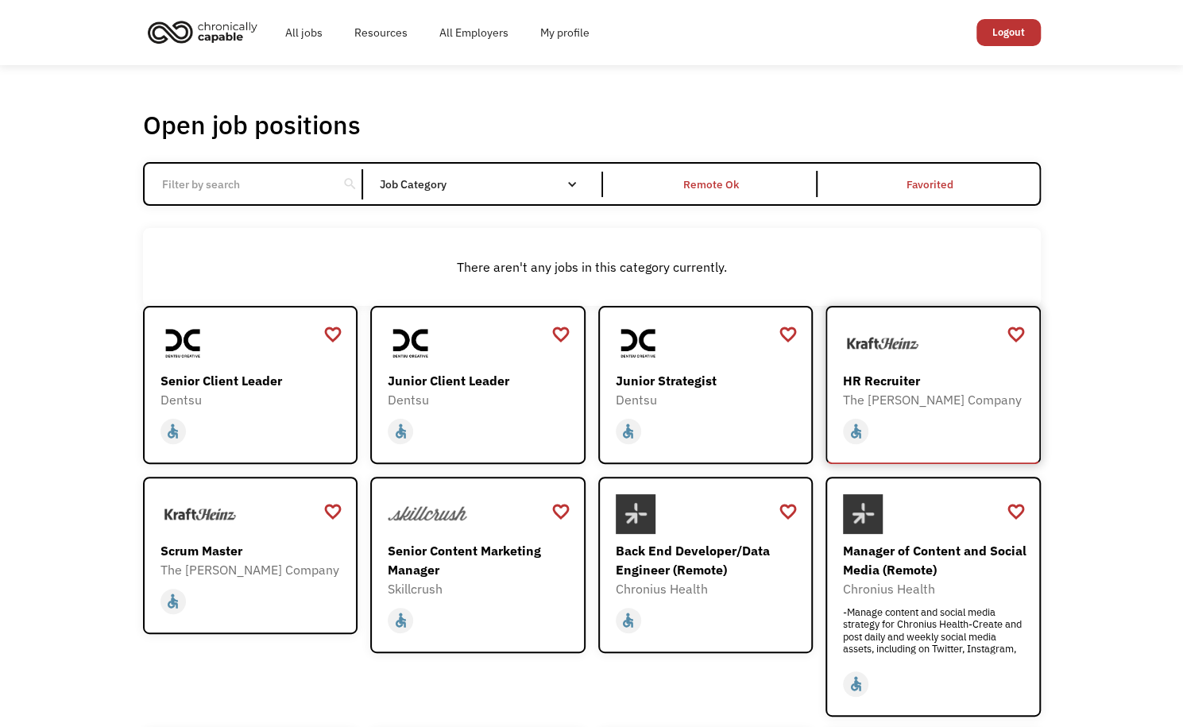
click at [885, 351] on img at bounding box center [882, 343] width 79 height 40
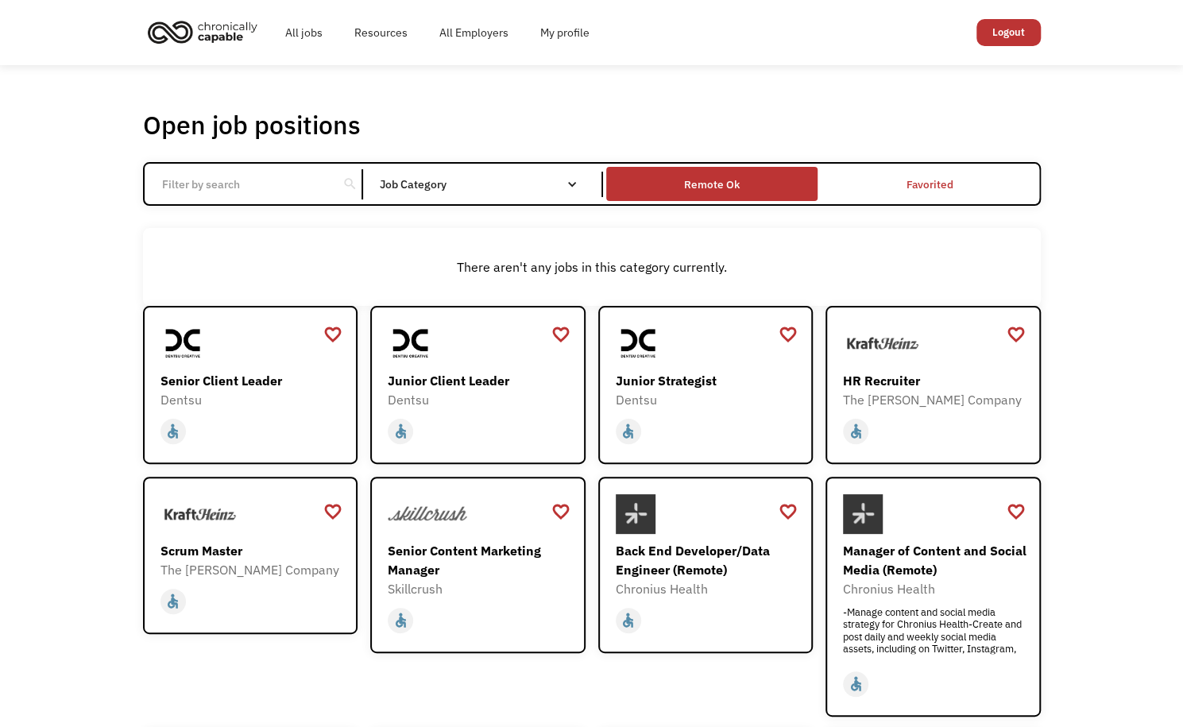
click at [729, 180] on div "Remote Ok" at bounding box center [712, 184] width 56 height 19
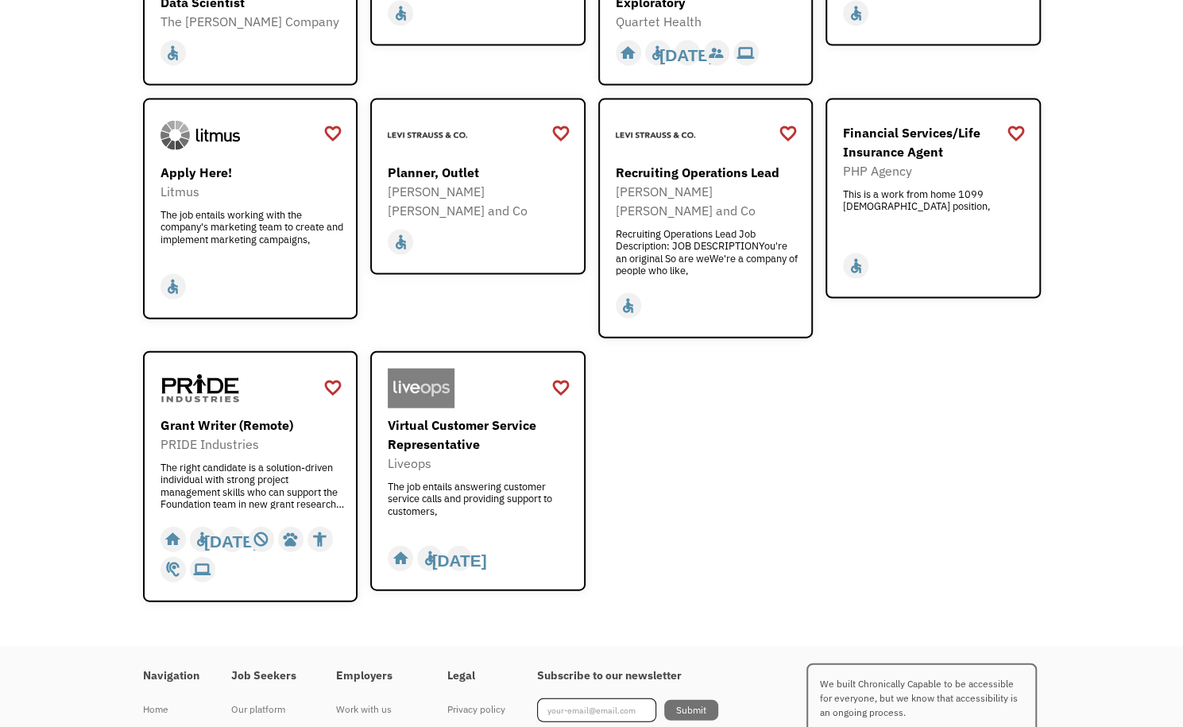
scroll to position [1979, 0]
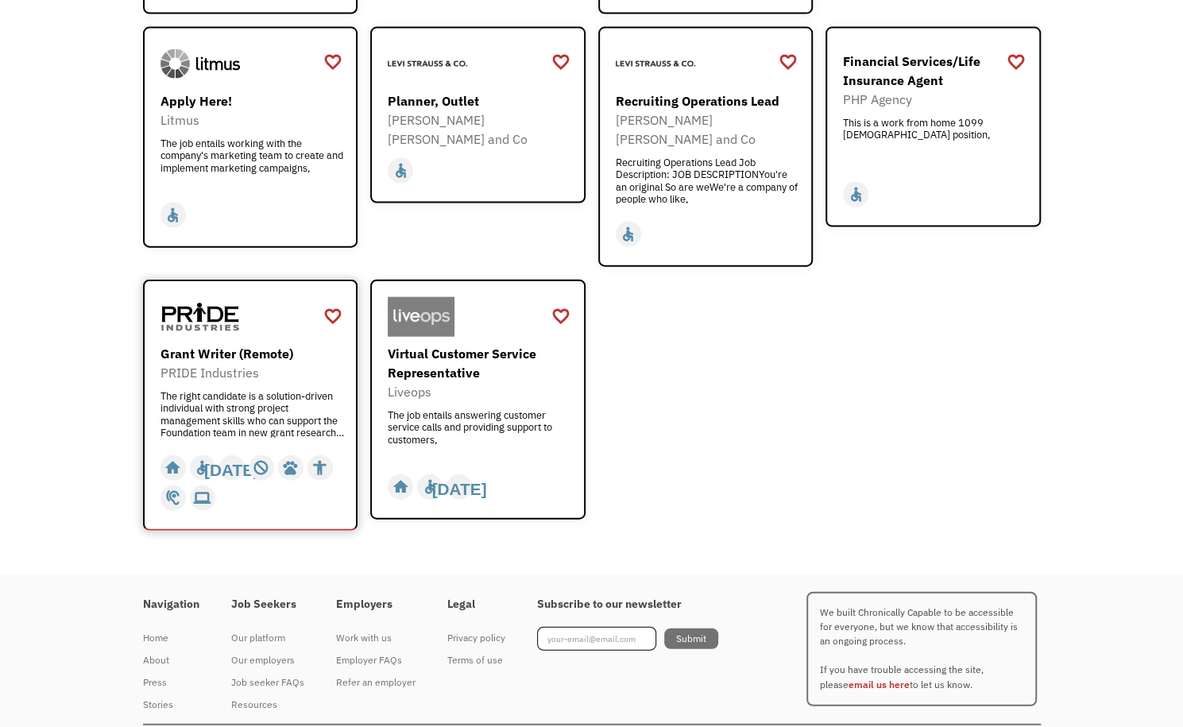
click at [267, 390] on div "The right candidate is a solution-driven individual with strong project managem…" at bounding box center [253, 414] width 184 height 48
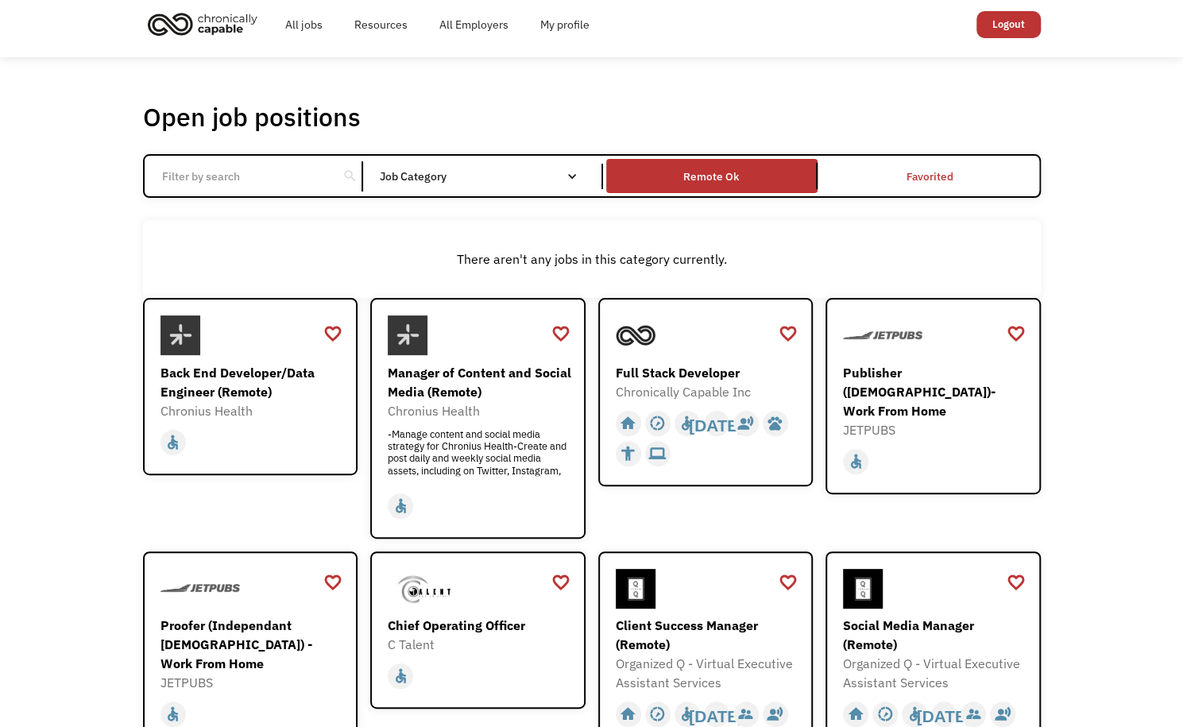
scroll to position [0, 0]
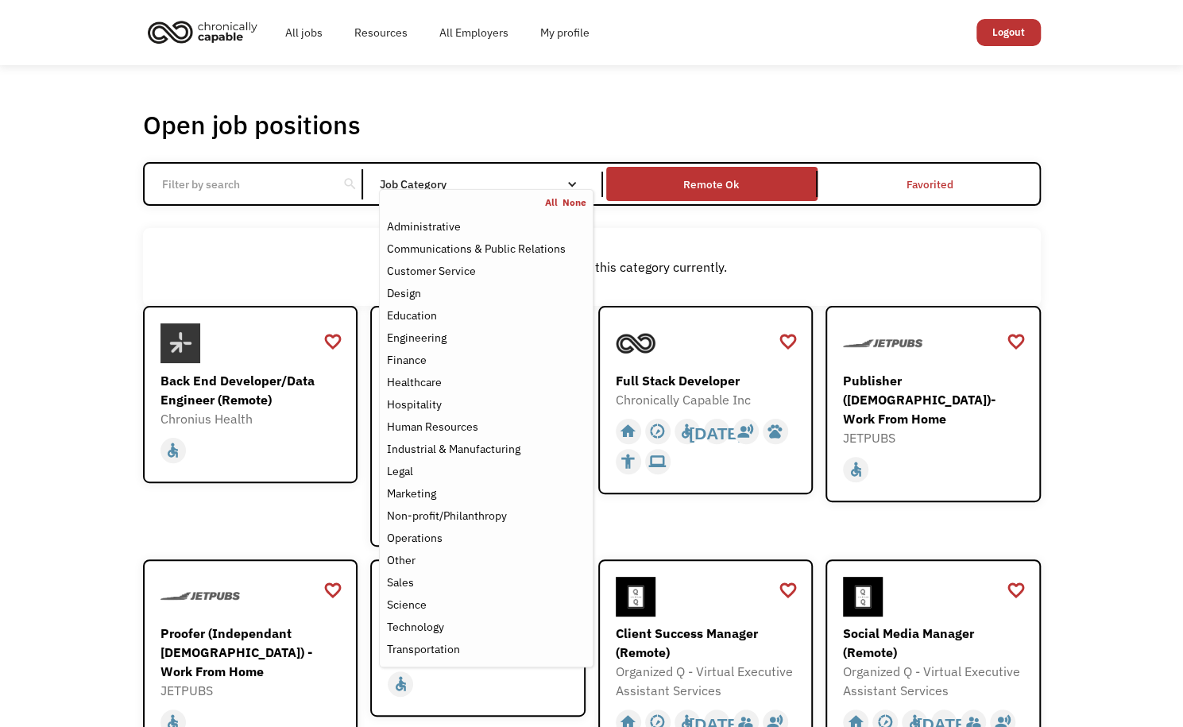
click at [529, 180] on div "Job Category" at bounding box center [486, 184] width 214 height 11
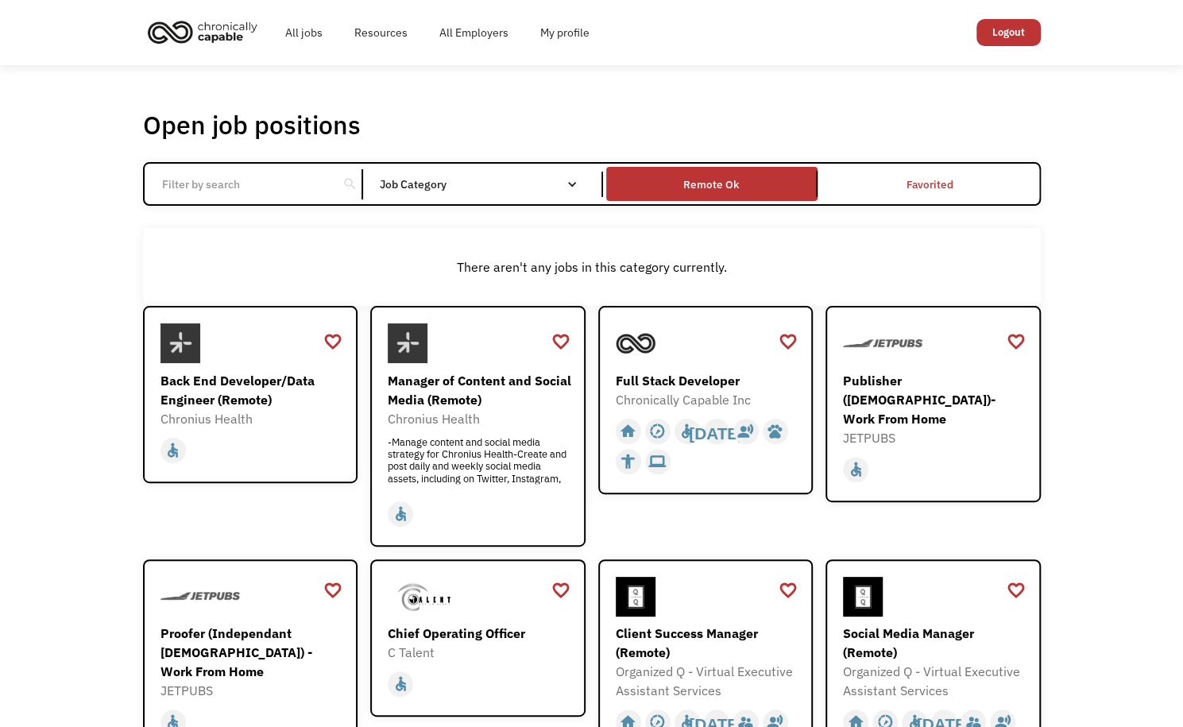
click at [529, 180] on div "Job Category" at bounding box center [486, 184] width 214 height 11
click at [698, 201] on link "Remote Ok" at bounding box center [712, 184] width 218 height 41
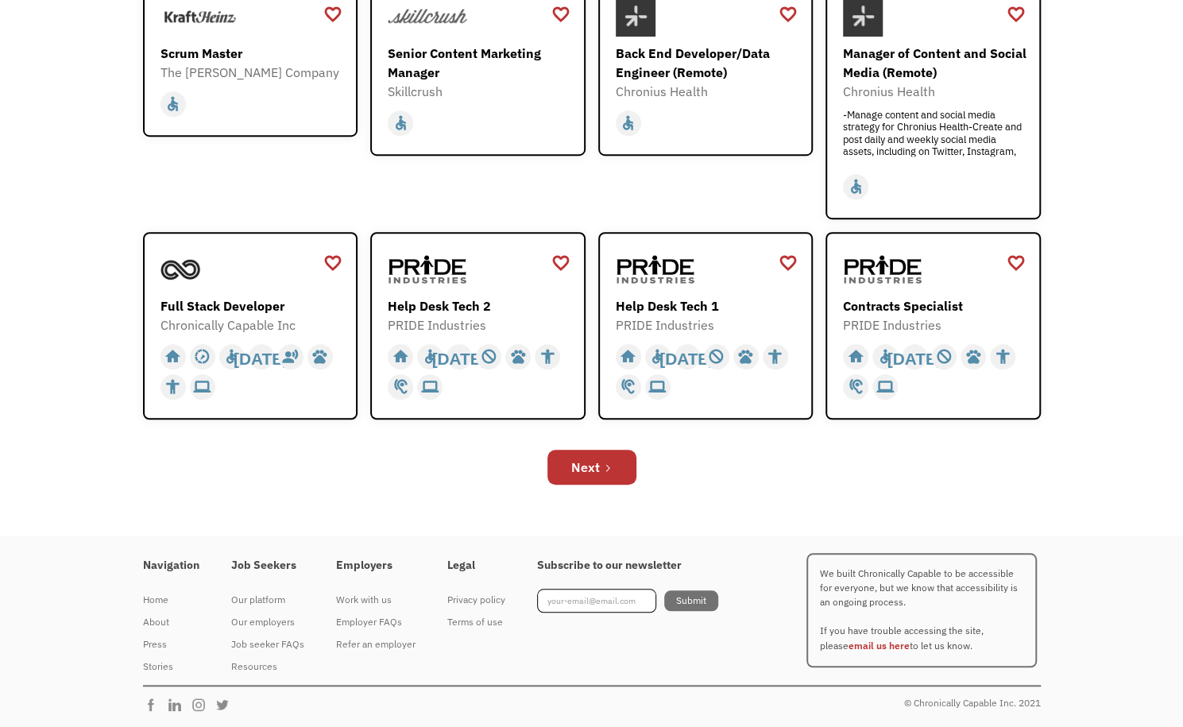
scroll to position [498, 0]
click at [697, 285] on div at bounding box center [708, 270] width 184 height 40
click at [567, 462] on link "Next" at bounding box center [592, 467] width 89 height 35
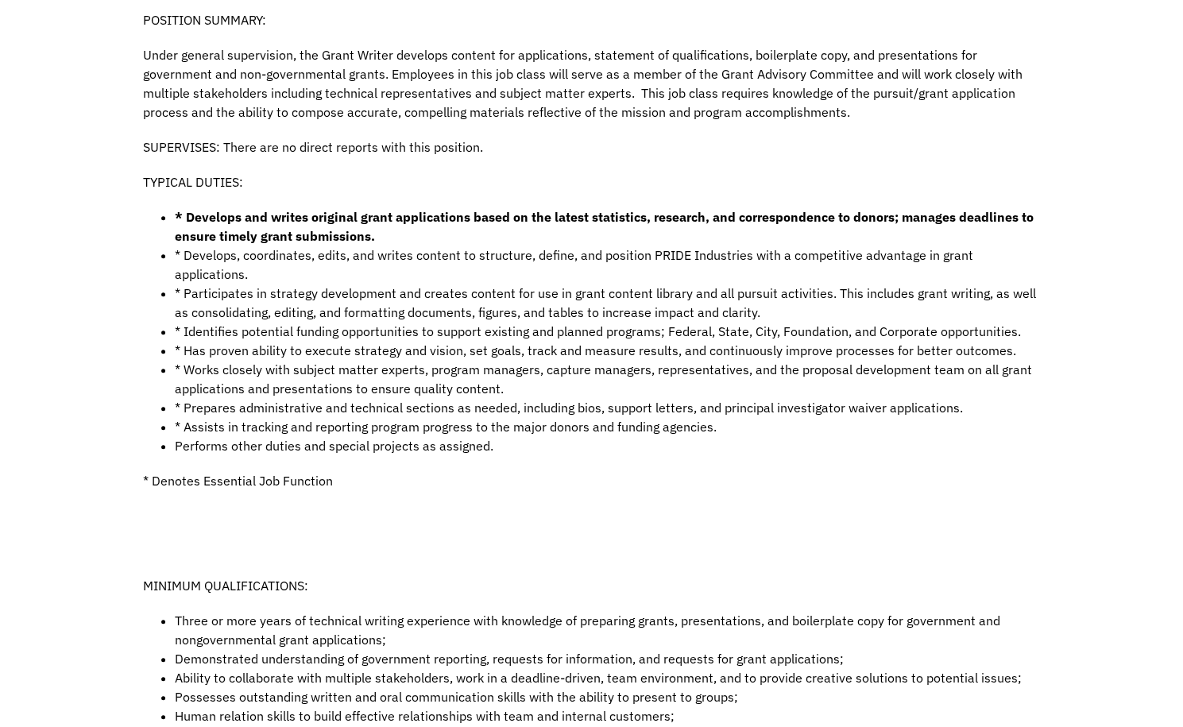
scroll to position [700, 0]
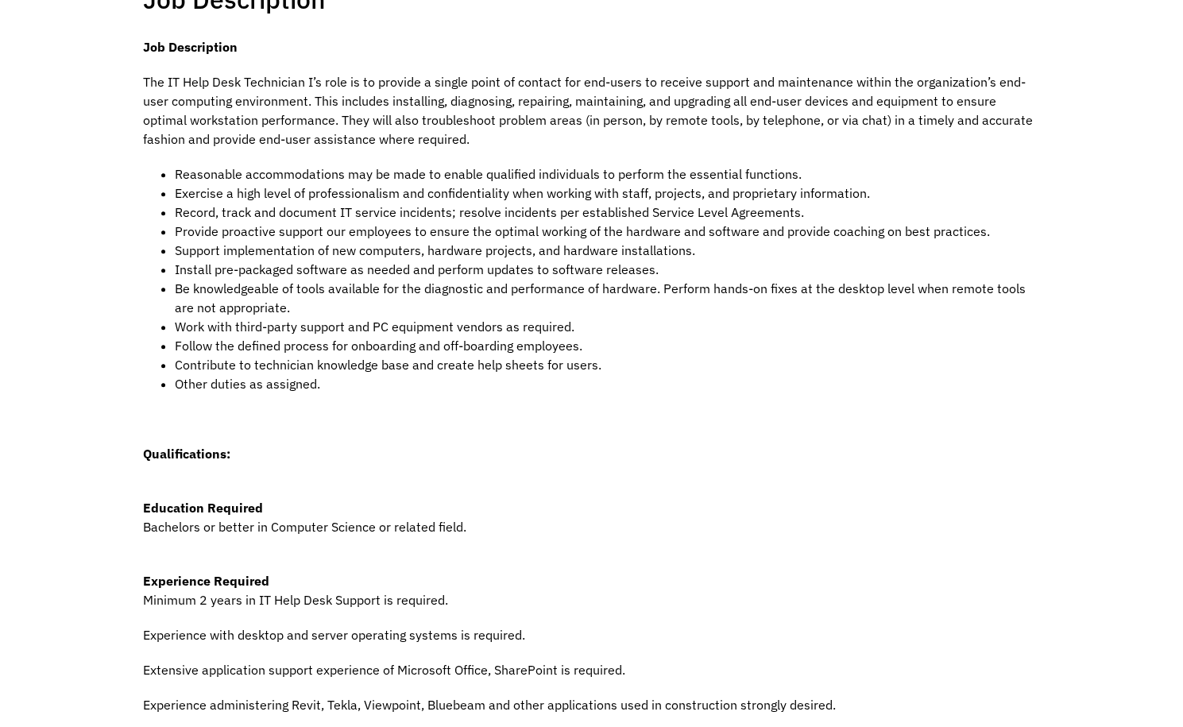
scroll to position [748, 0]
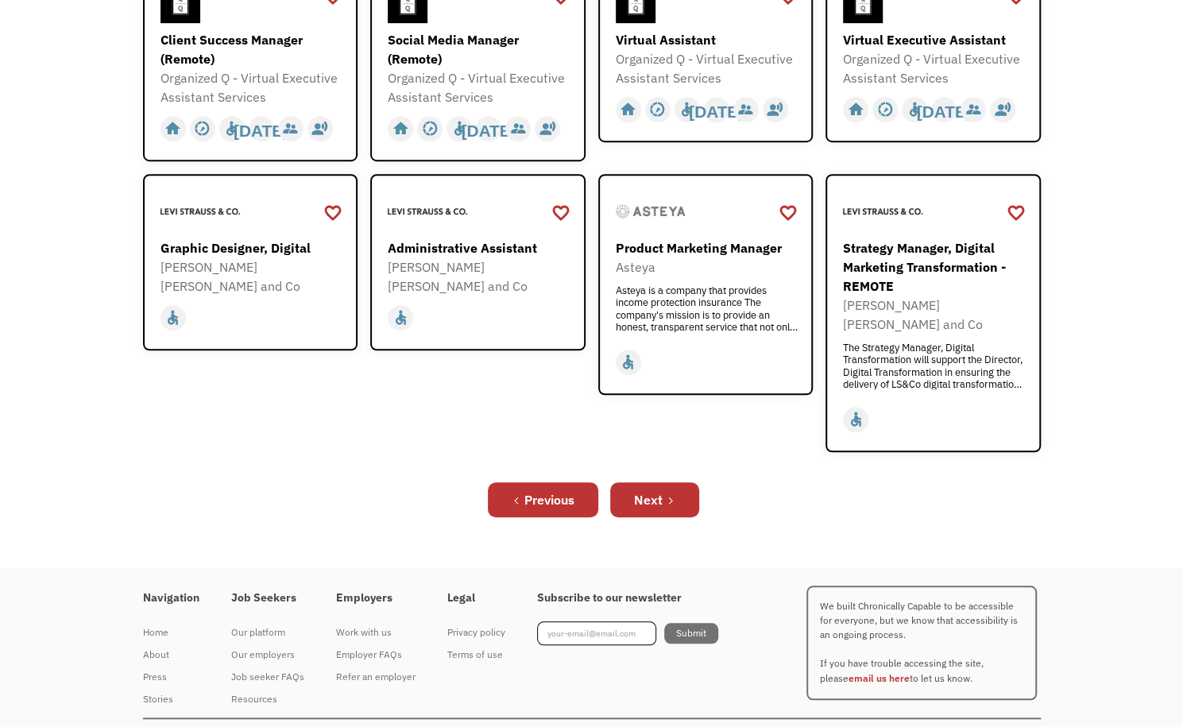
scroll to position [555, 0]
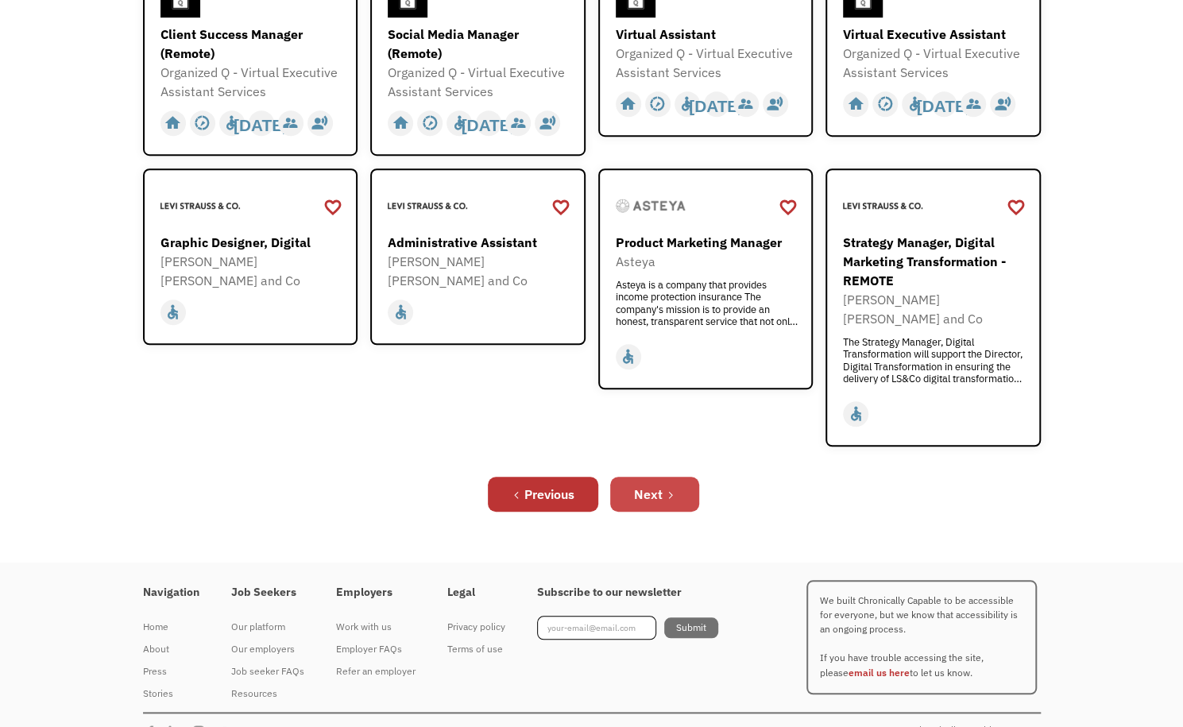
click at [677, 477] on link "Next" at bounding box center [654, 494] width 89 height 35
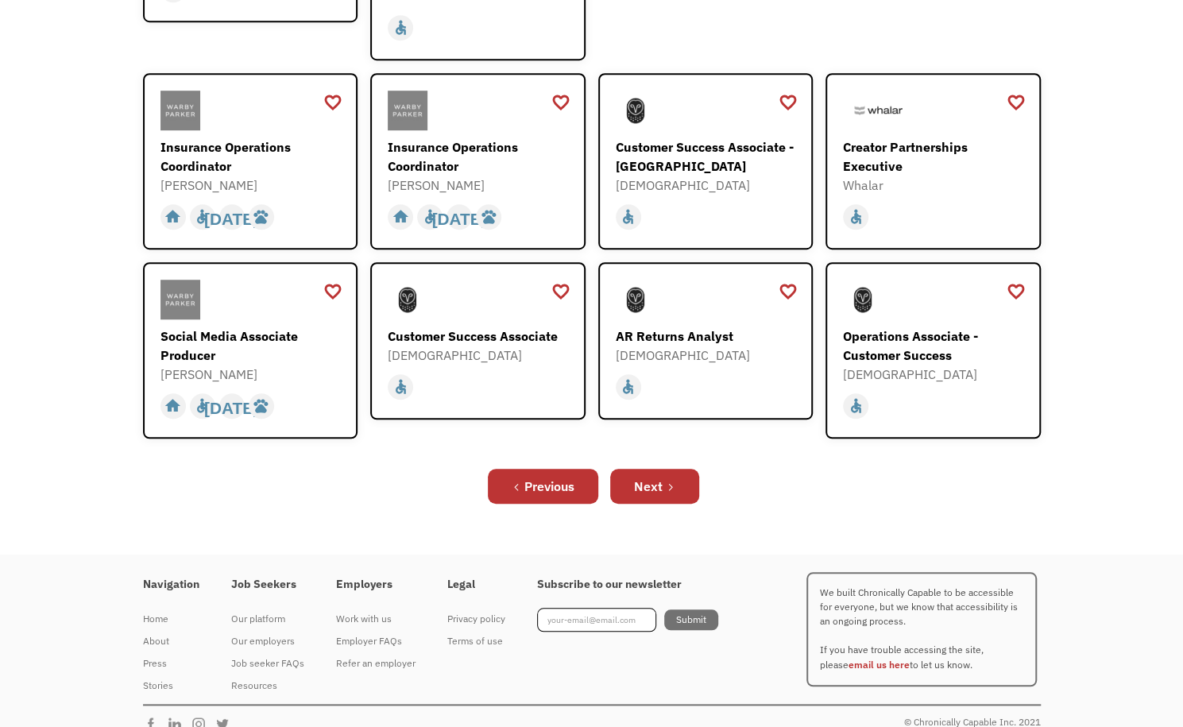
scroll to position [525, 0]
click at [678, 474] on link "Next" at bounding box center [654, 486] width 89 height 35
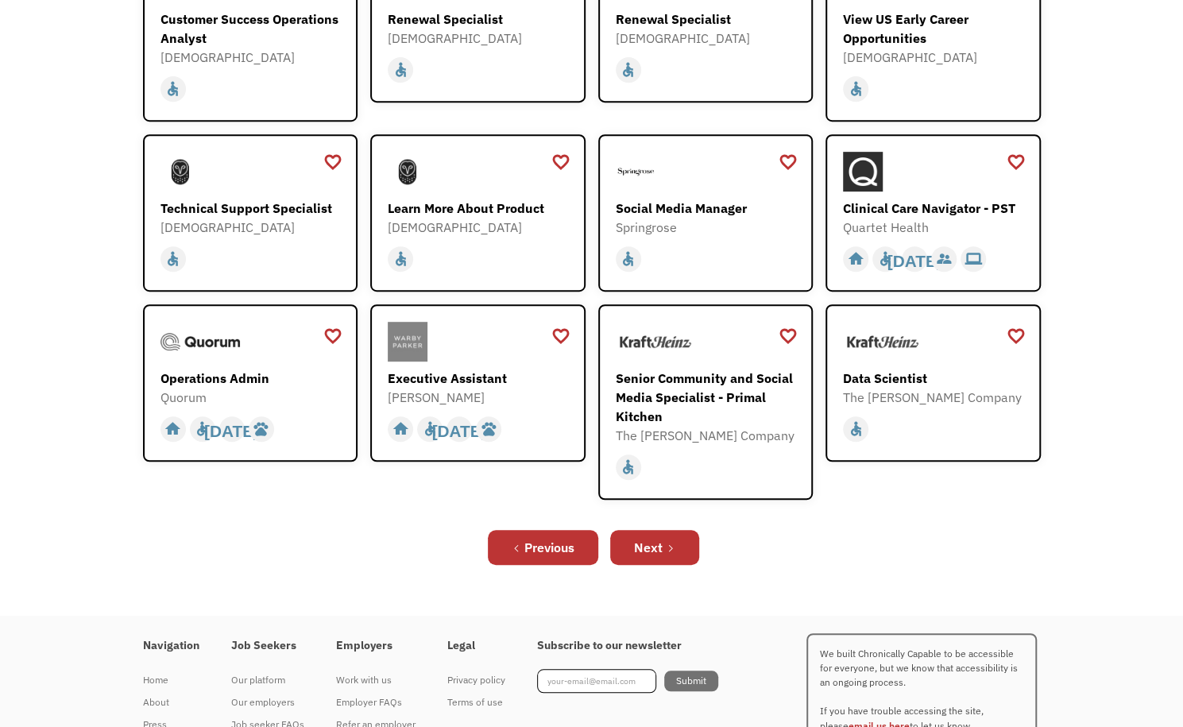
scroll to position [362, 0]
click at [669, 199] on div "Social Media Manager" at bounding box center [708, 207] width 184 height 19
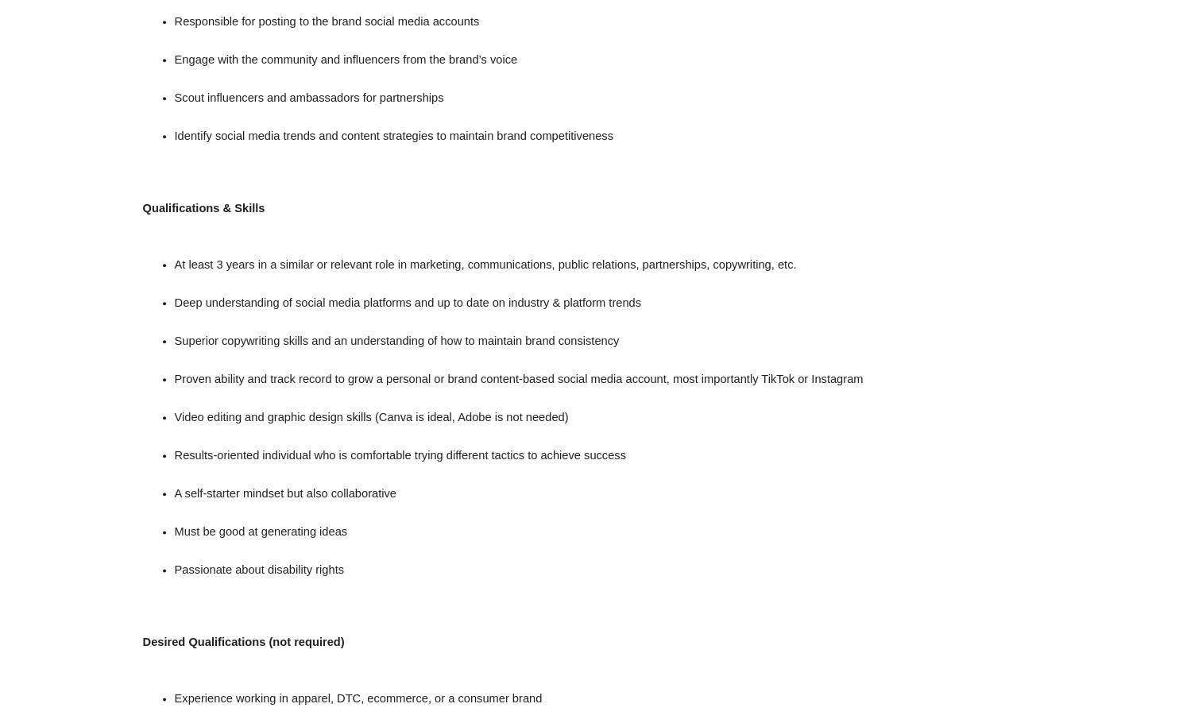
scroll to position [892, 0]
